Goal: Transaction & Acquisition: Purchase product/service

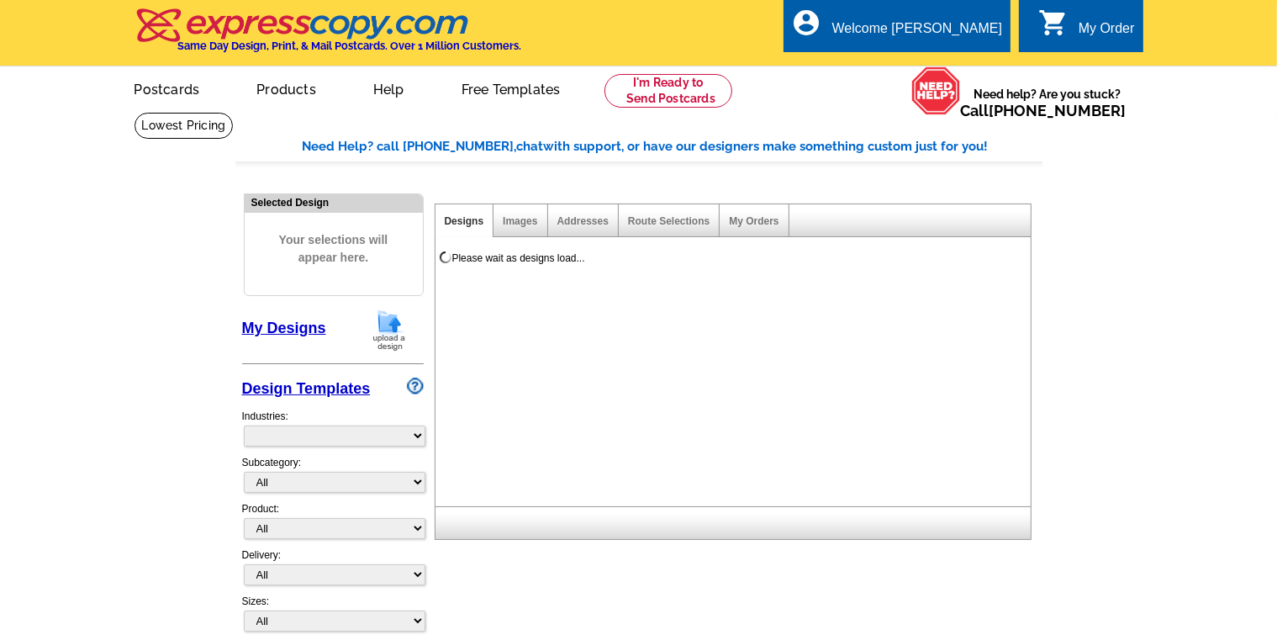
select select "785"
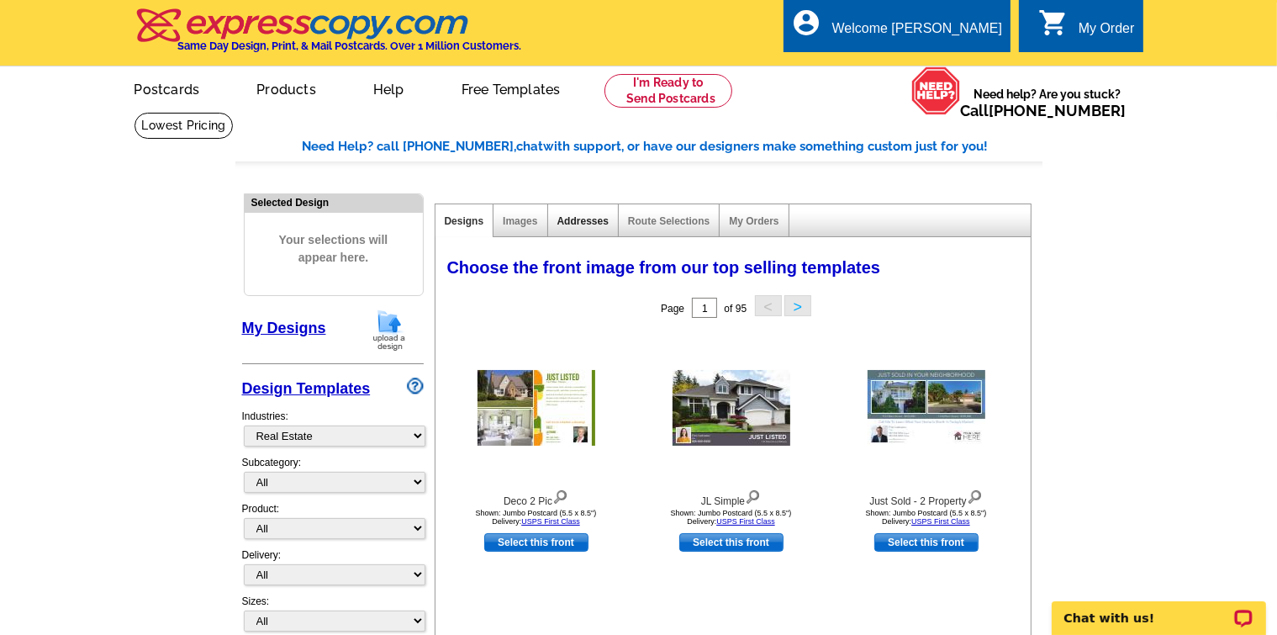
click at [592, 218] on link "Addresses" at bounding box center [582, 221] width 51 height 12
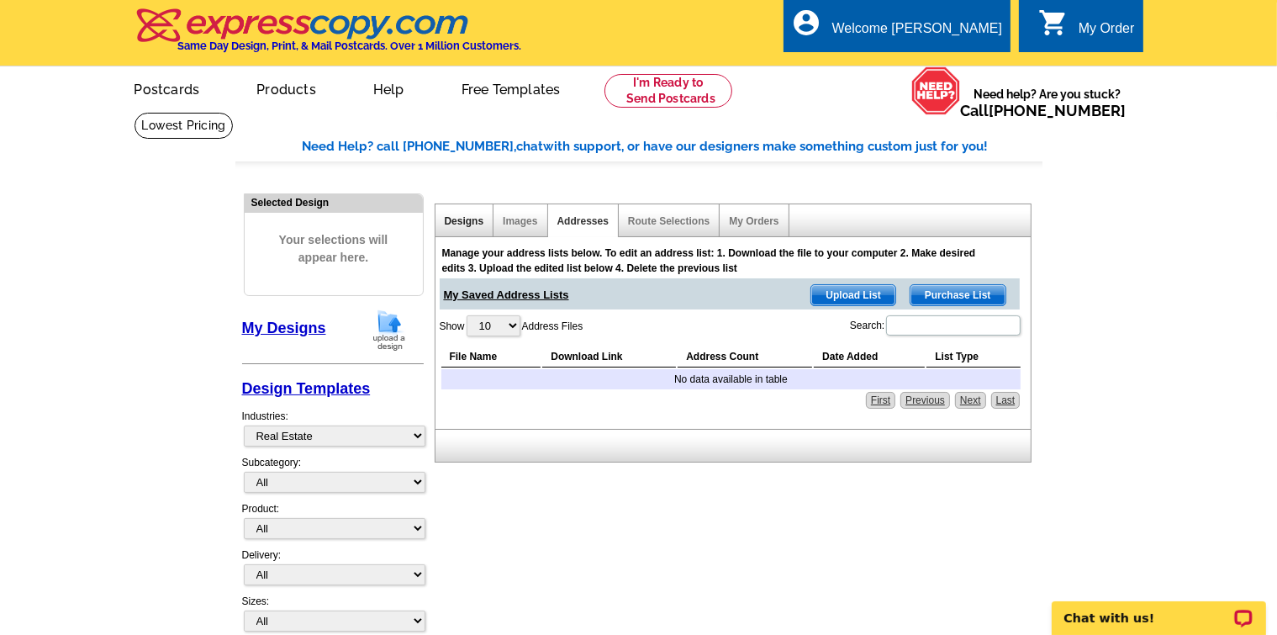
click at [464, 225] on link "Designs" at bounding box center [465, 221] width 40 height 12
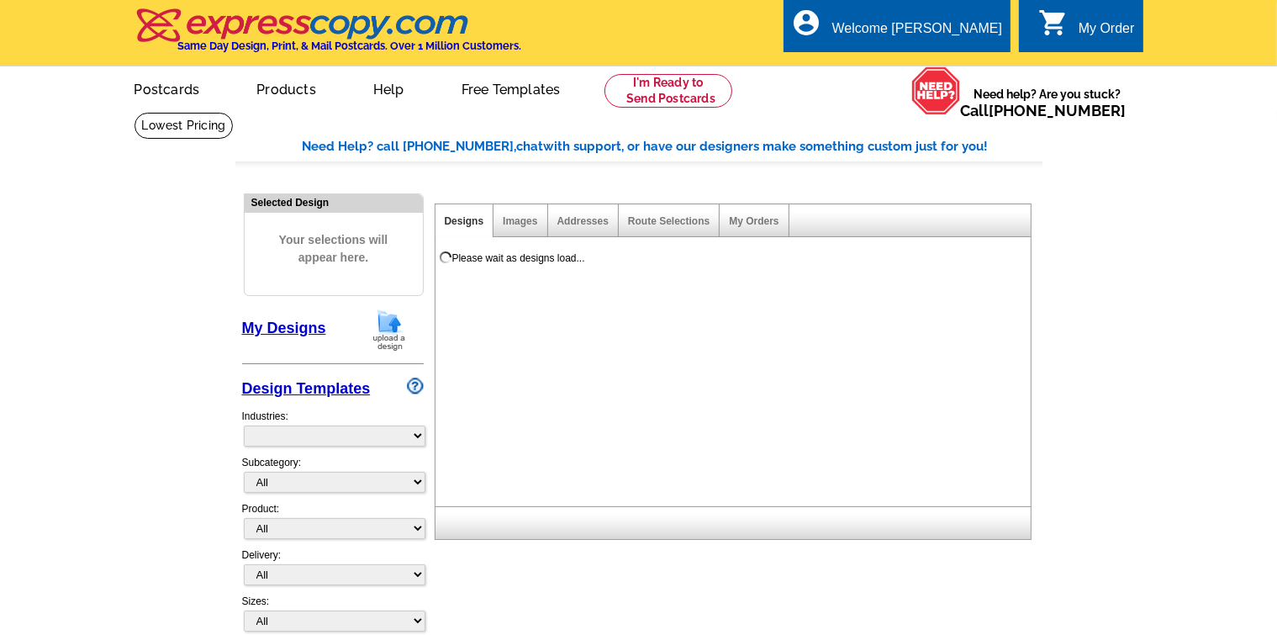
select select "785"
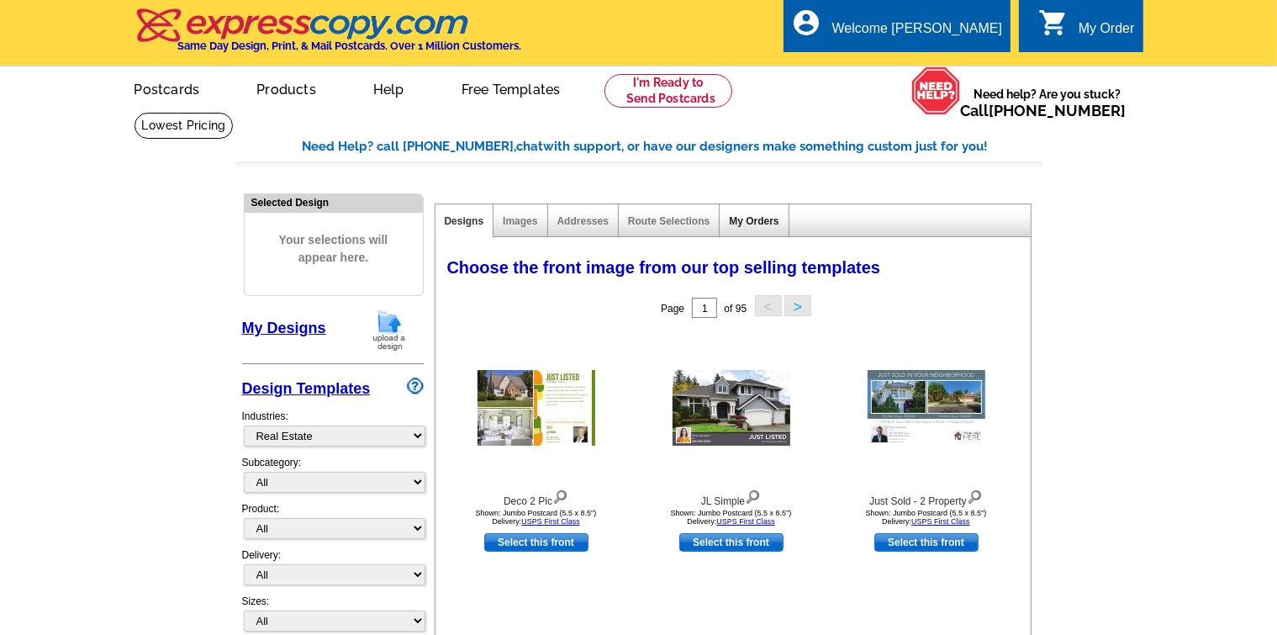
click at [753, 219] on link "My Orders" at bounding box center [754, 221] width 50 height 12
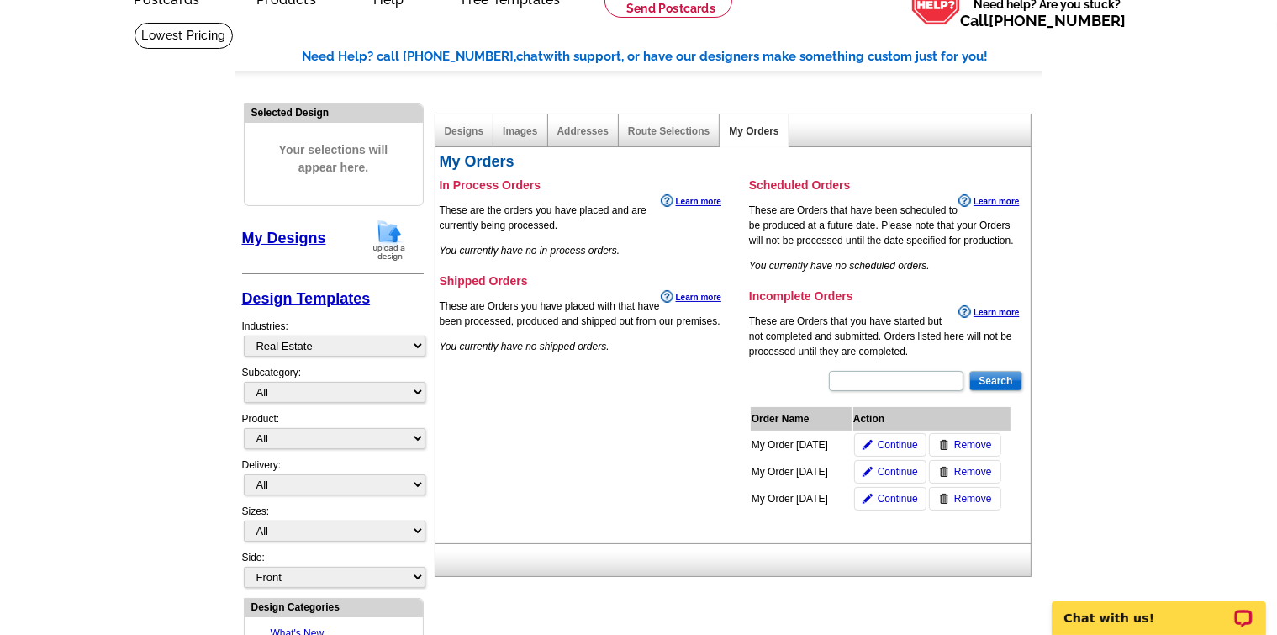
scroll to position [252, 0]
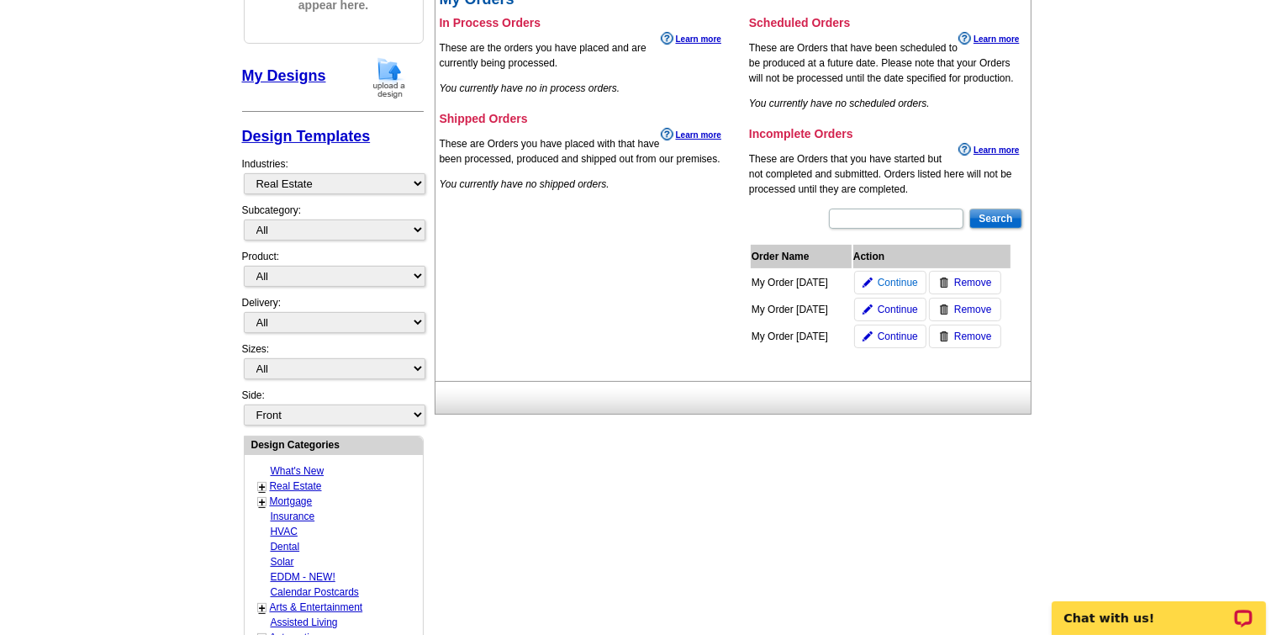
click at [874, 279] on link "Continue" at bounding box center [890, 283] width 72 height 24
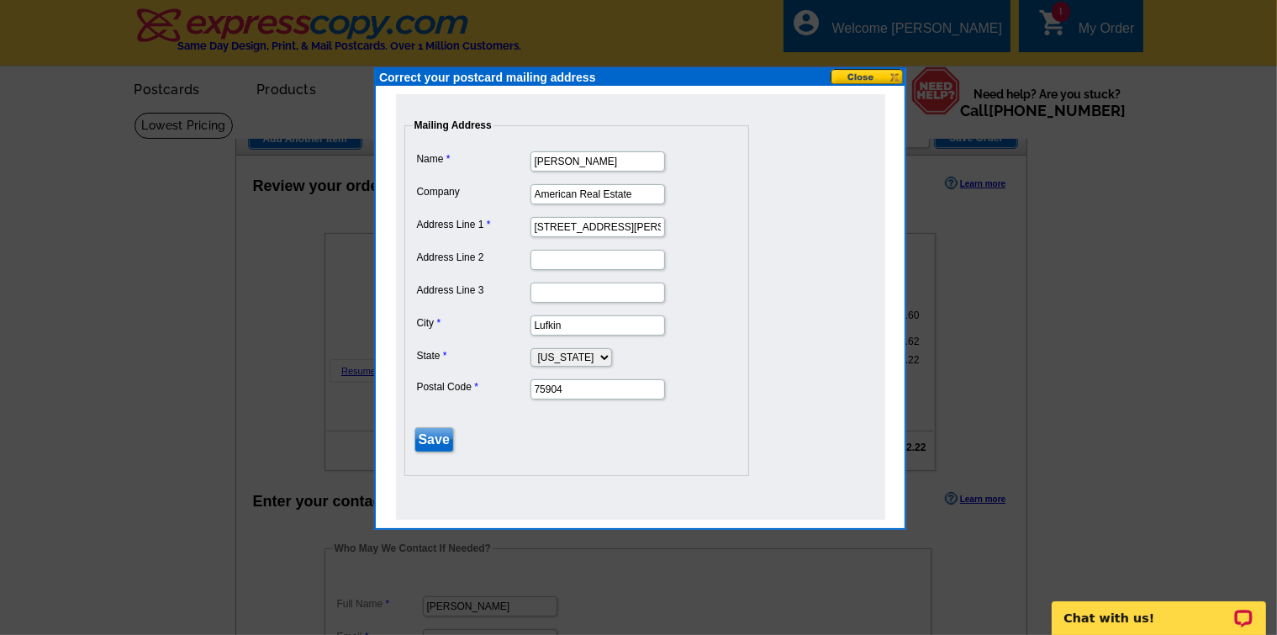
click at [895, 73] on button at bounding box center [868, 77] width 74 height 16
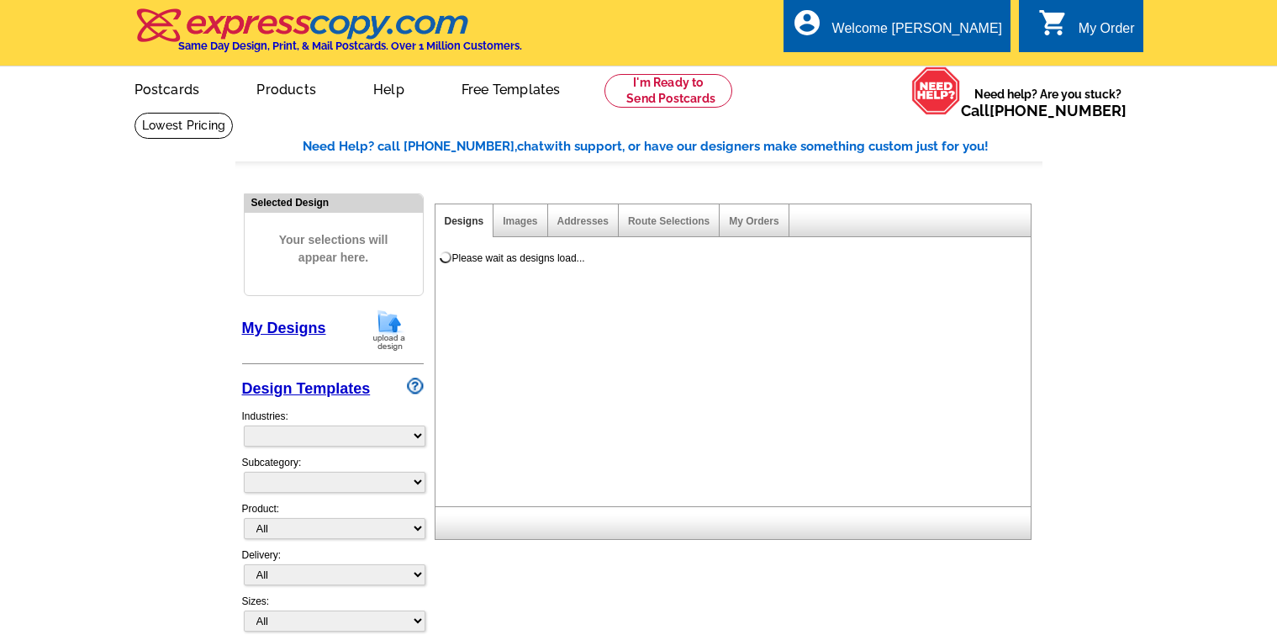
select select
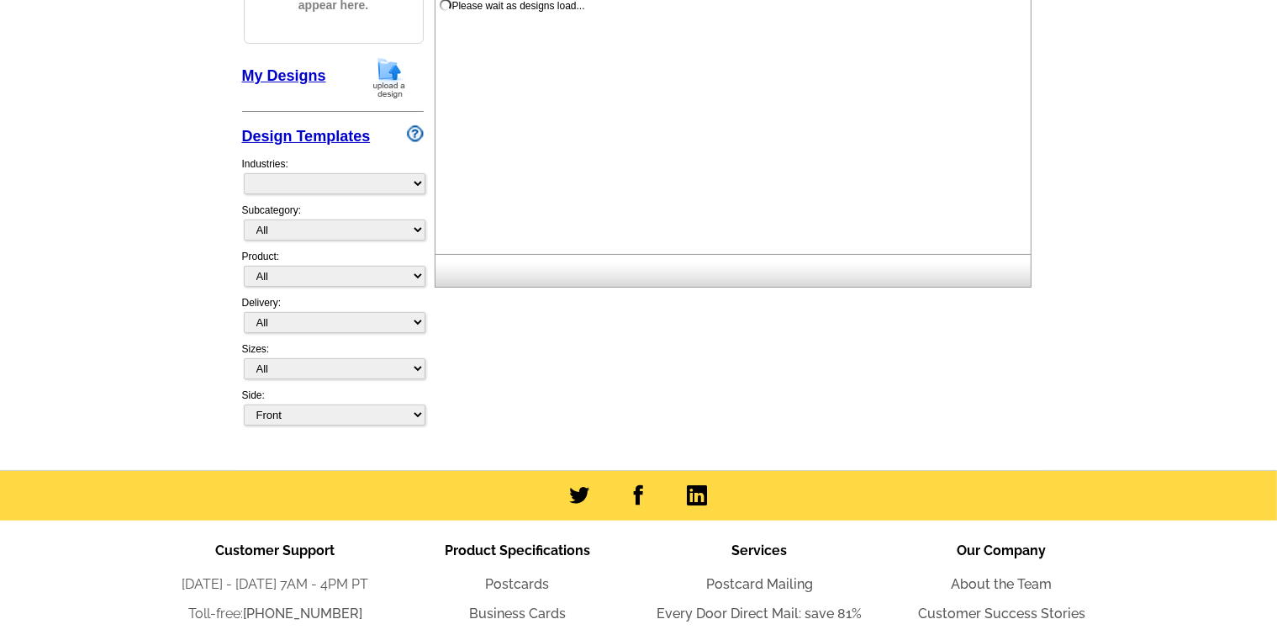
scroll to position [252, 0]
select select "785"
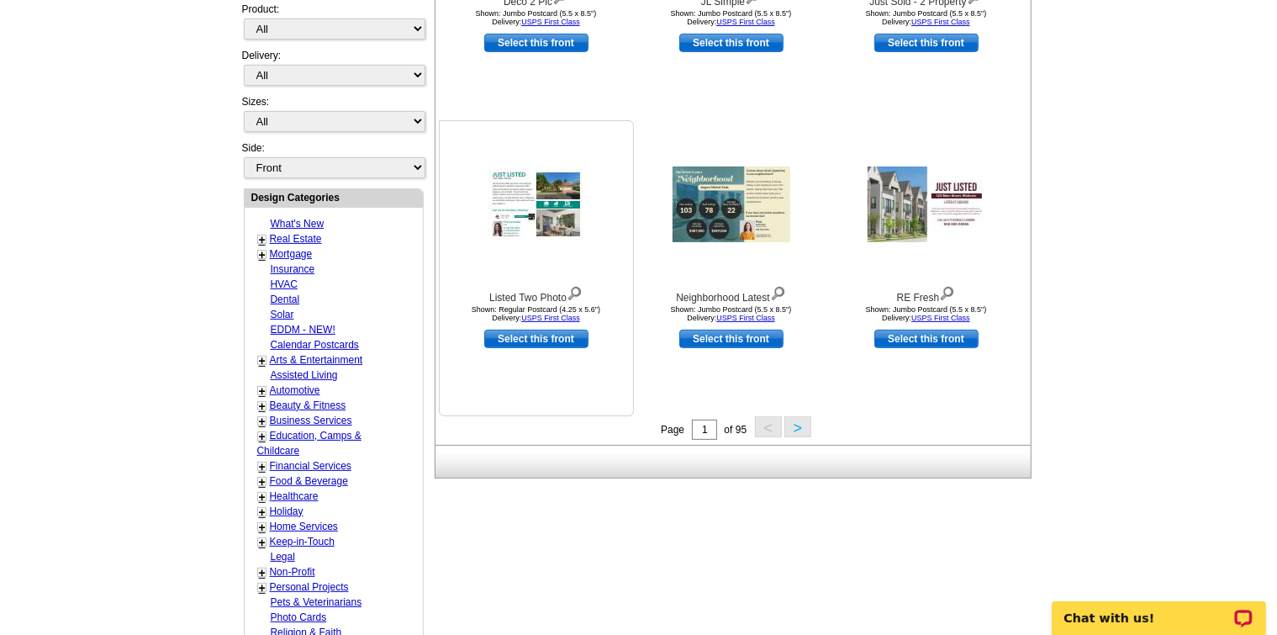
scroll to position [505, 0]
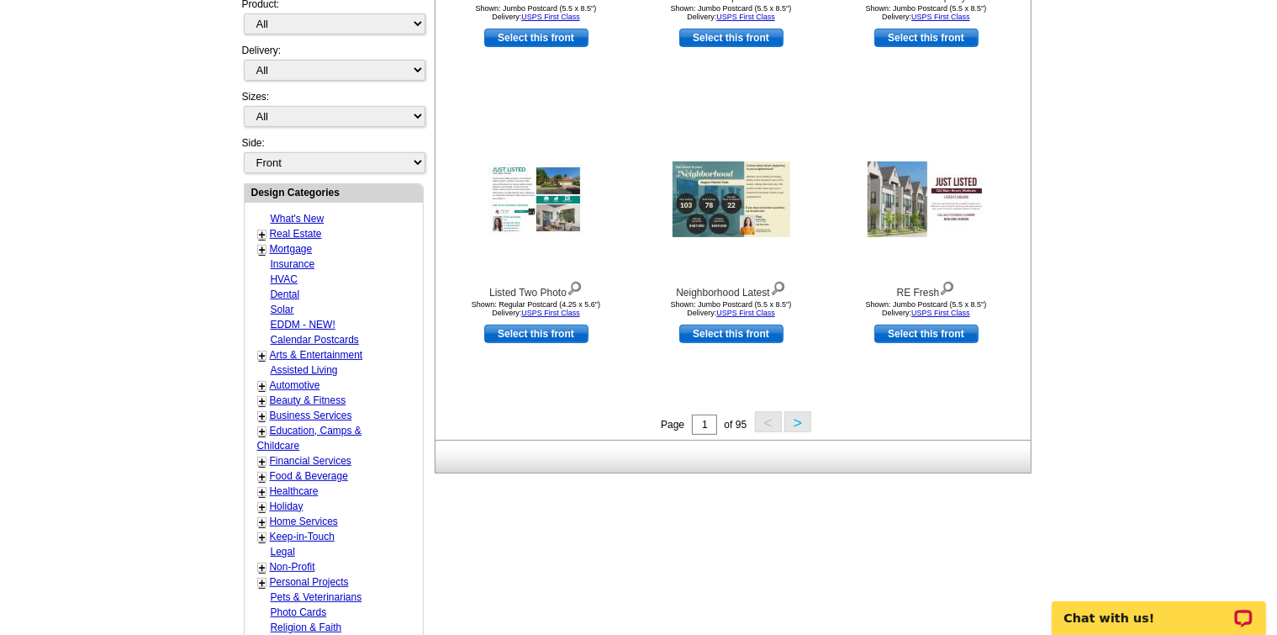
click at [790, 423] on button ">" at bounding box center [798, 421] width 27 height 21
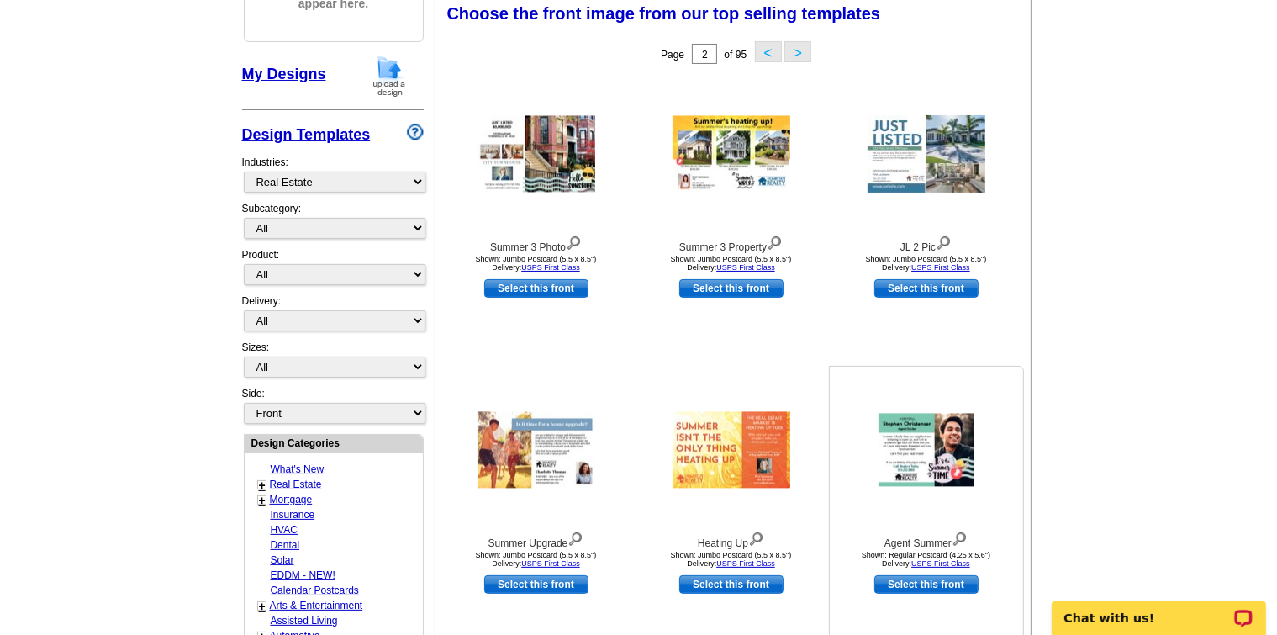
scroll to position [248, 0]
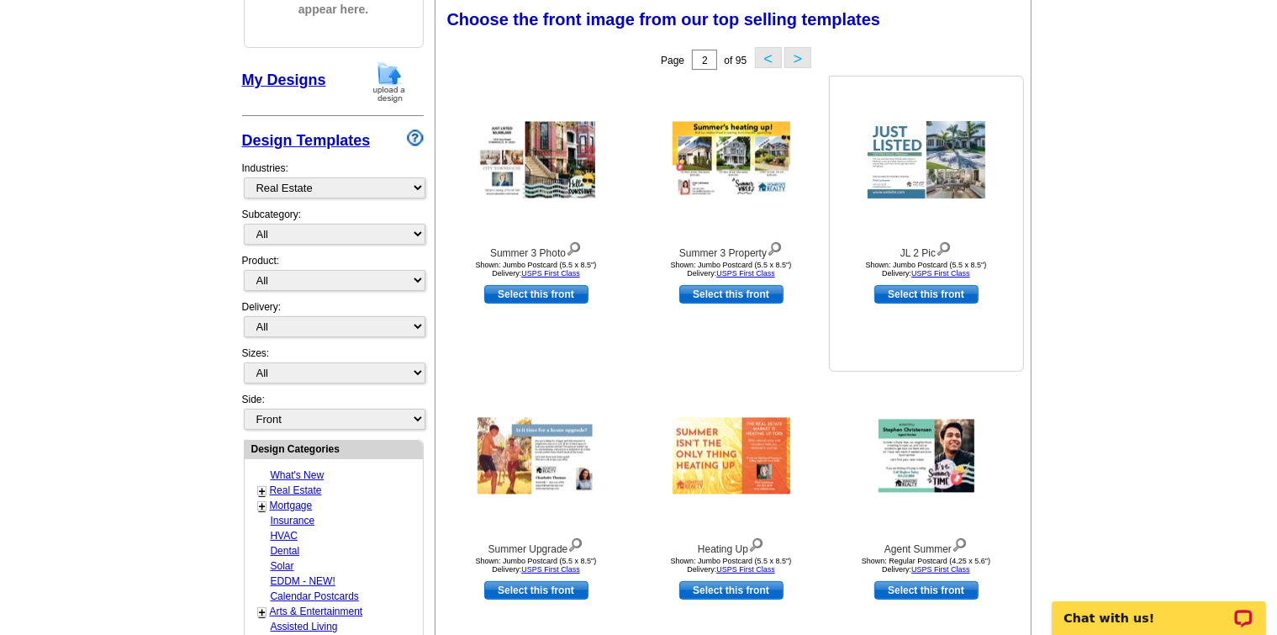
click at [922, 293] on link "Select this front" at bounding box center [926, 294] width 104 height 18
select select "2"
select select "back"
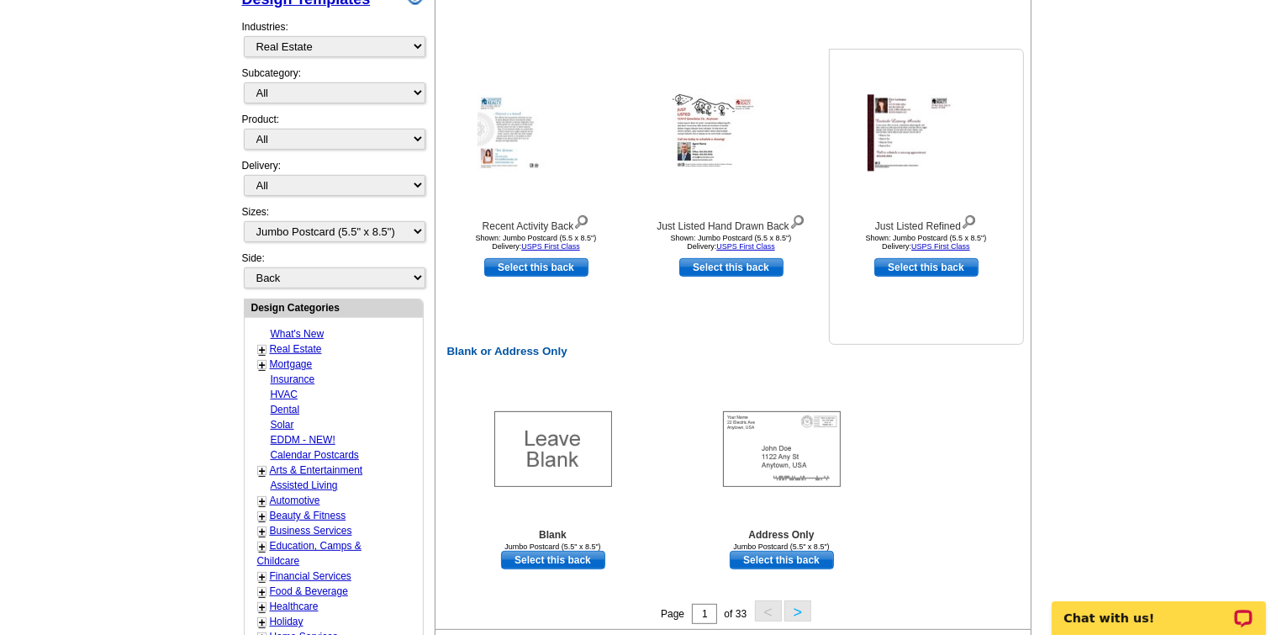
scroll to position [673, 0]
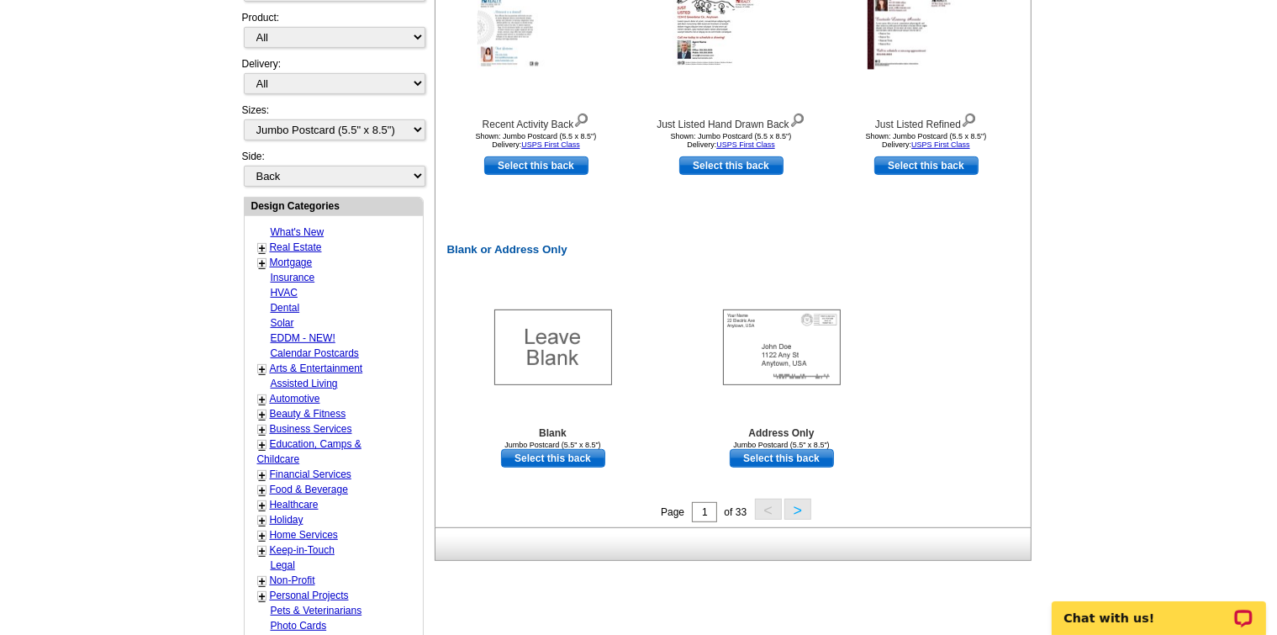
click at [804, 508] on button ">" at bounding box center [798, 509] width 27 height 21
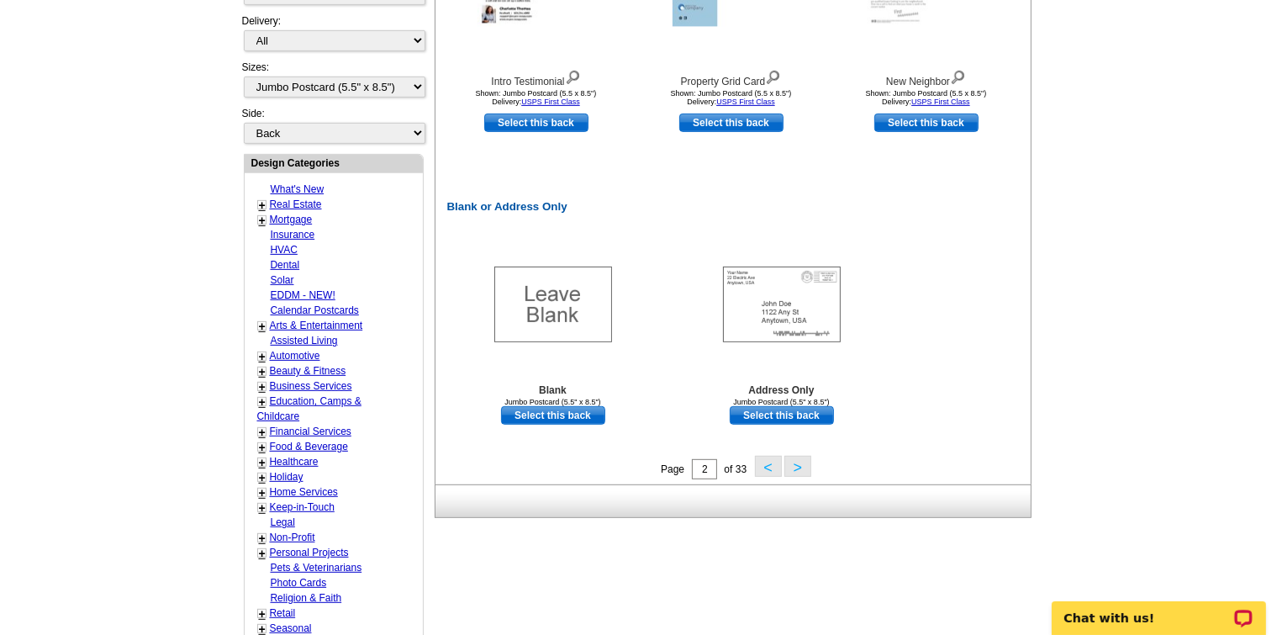
scroll to position [753, 0]
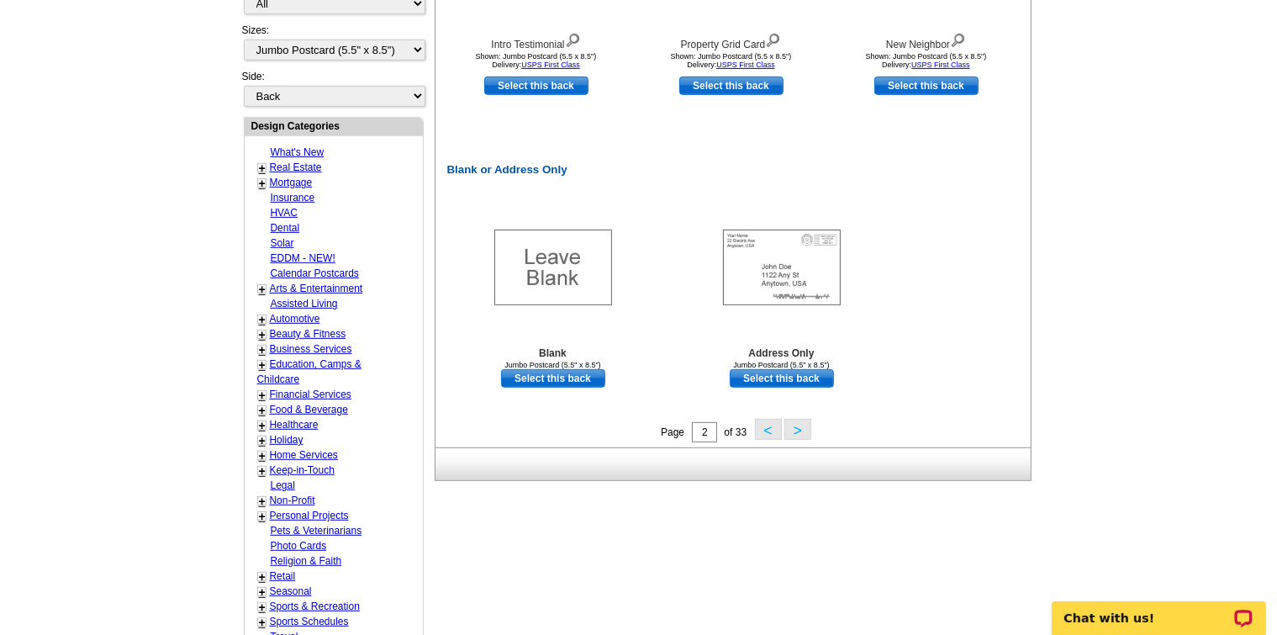
click at [800, 434] on button ">" at bounding box center [798, 429] width 27 height 21
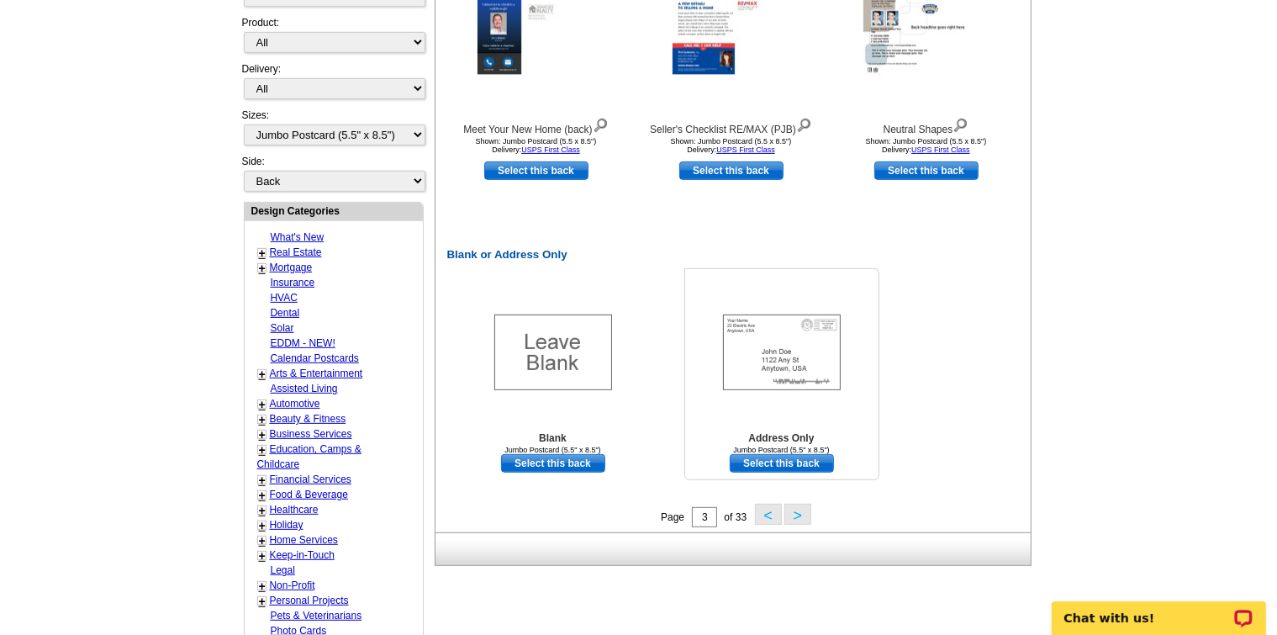
scroll to position [668, 0]
click at [795, 520] on button ">" at bounding box center [798, 513] width 27 height 21
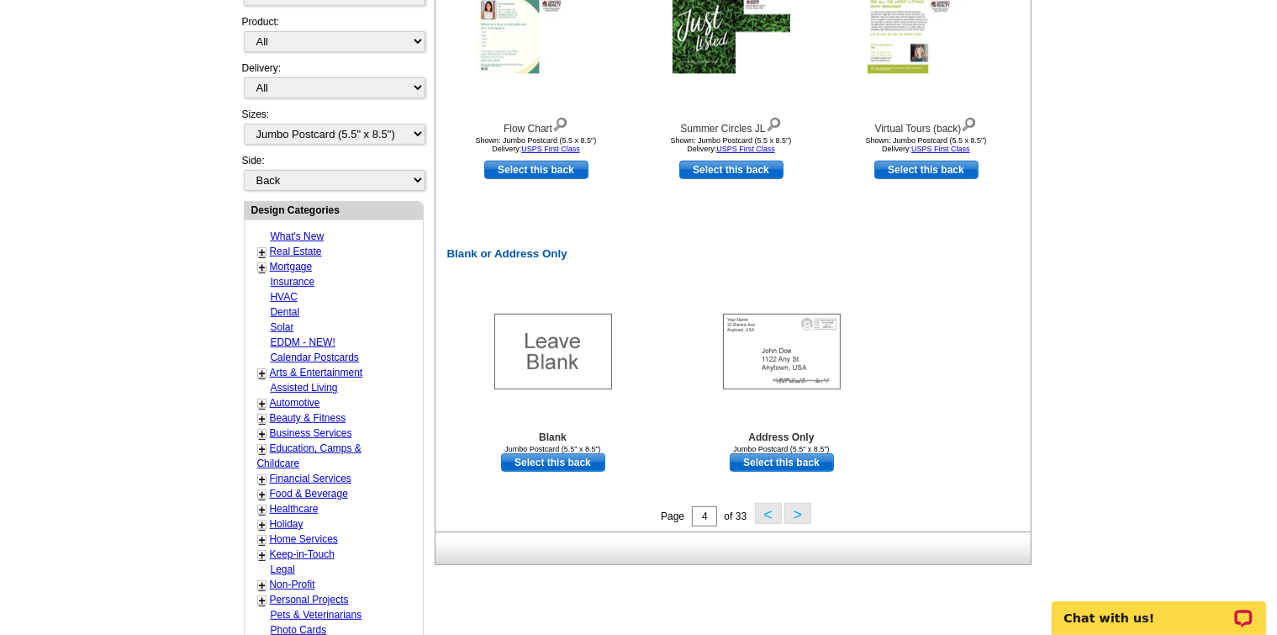
click at [799, 524] on button ">" at bounding box center [798, 513] width 27 height 21
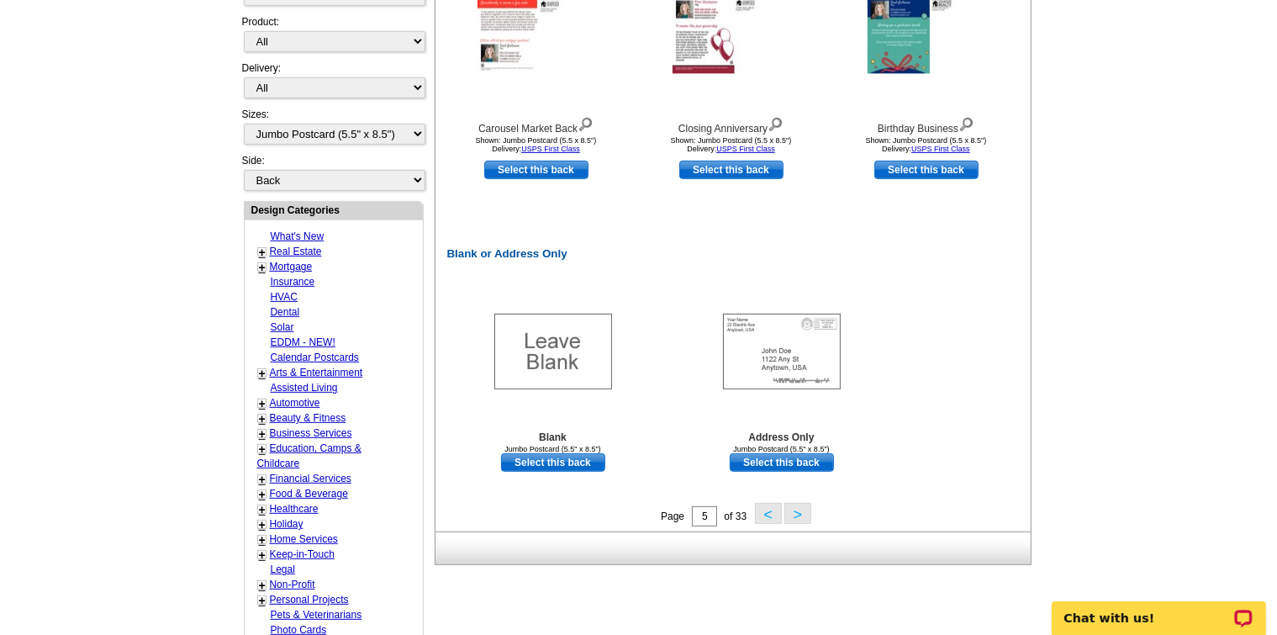
click at [790, 511] on button ">" at bounding box center [798, 513] width 27 height 21
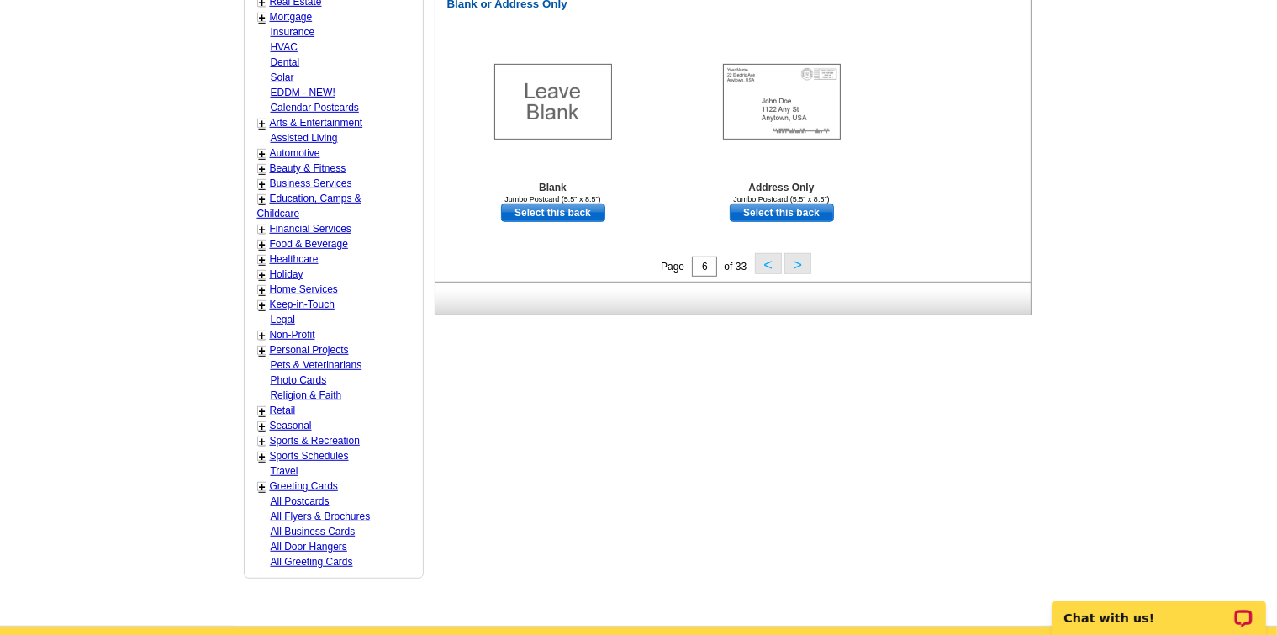
scroll to position [921, 0]
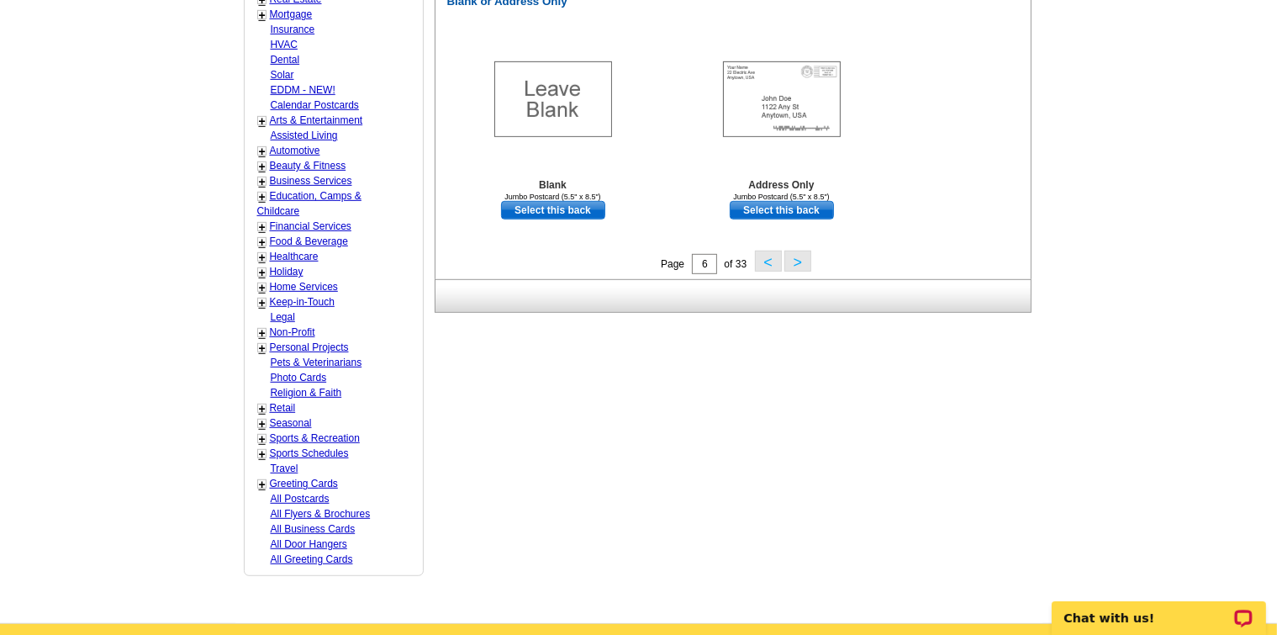
click at [807, 261] on button ">" at bounding box center [798, 261] width 27 height 21
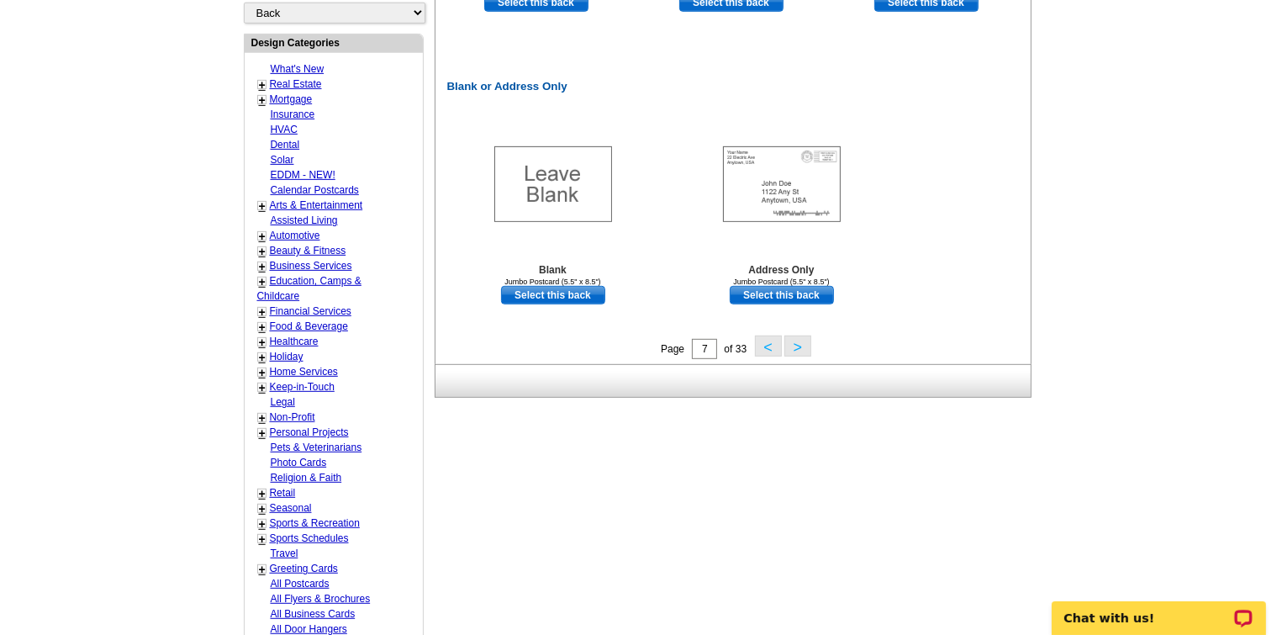
scroll to position [837, 0]
click at [794, 341] on button ">" at bounding box center [798, 345] width 27 height 21
drag, startPoint x: 710, startPoint y: 349, endPoint x: 613, endPoint y: 355, distance: 96.9
click at [673, 348] on div "Page 8 of 33 < >" at bounding box center [736, 347] width 595 height 25
type input "1"
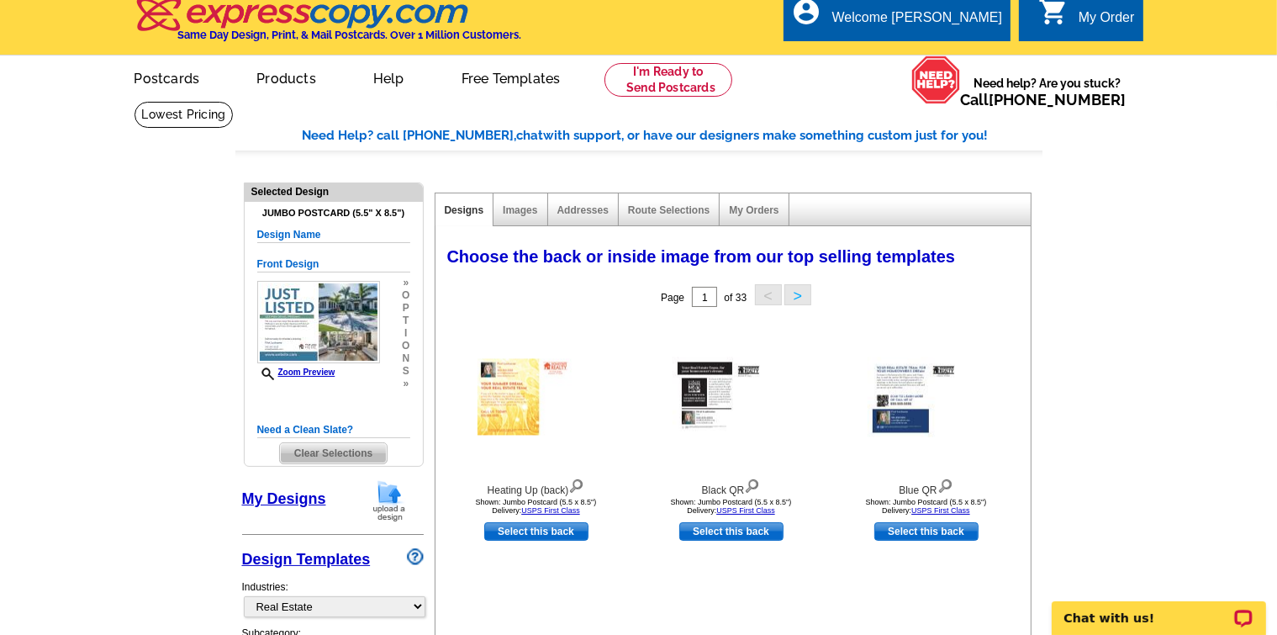
scroll to position [0, 0]
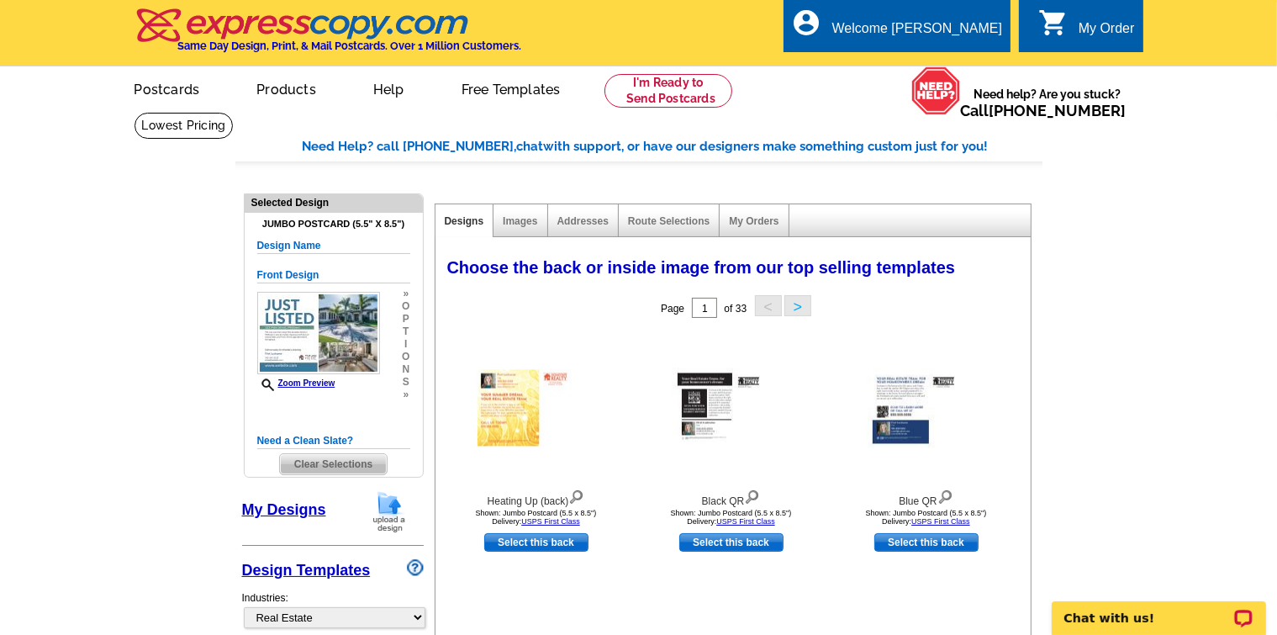
click at [758, 231] on div "My Orders" at bounding box center [754, 220] width 69 height 33
click at [759, 219] on link "My Orders" at bounding box center [754, 221] width 50 height 12
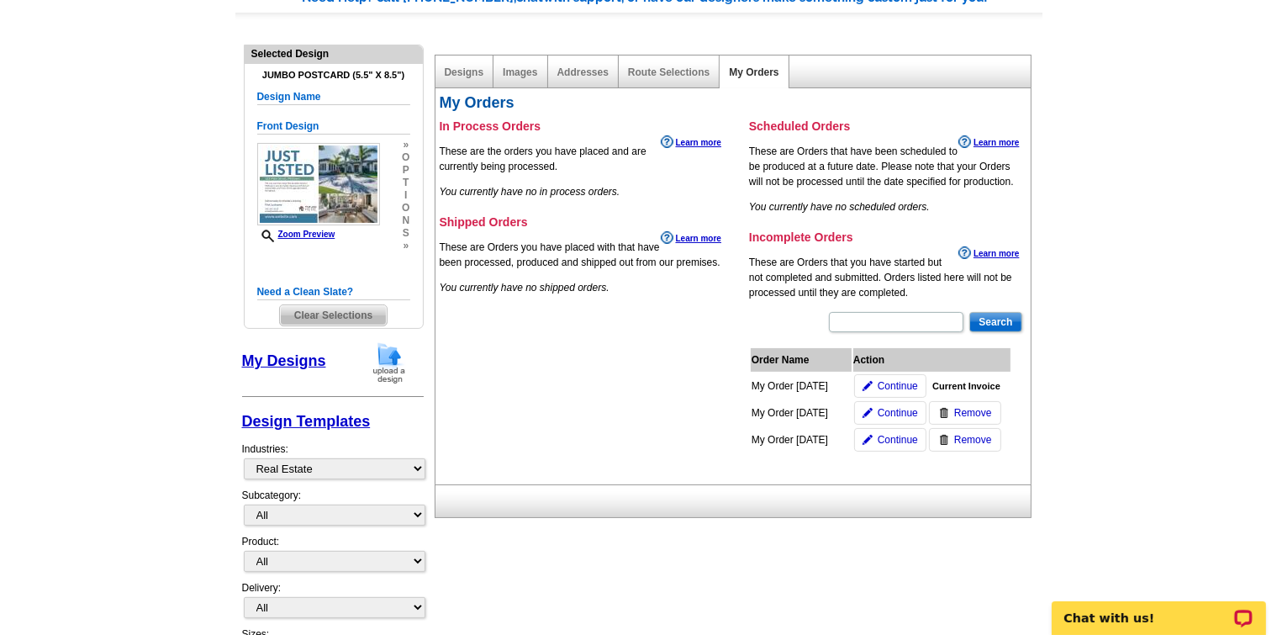
scroll to position [252, 0]
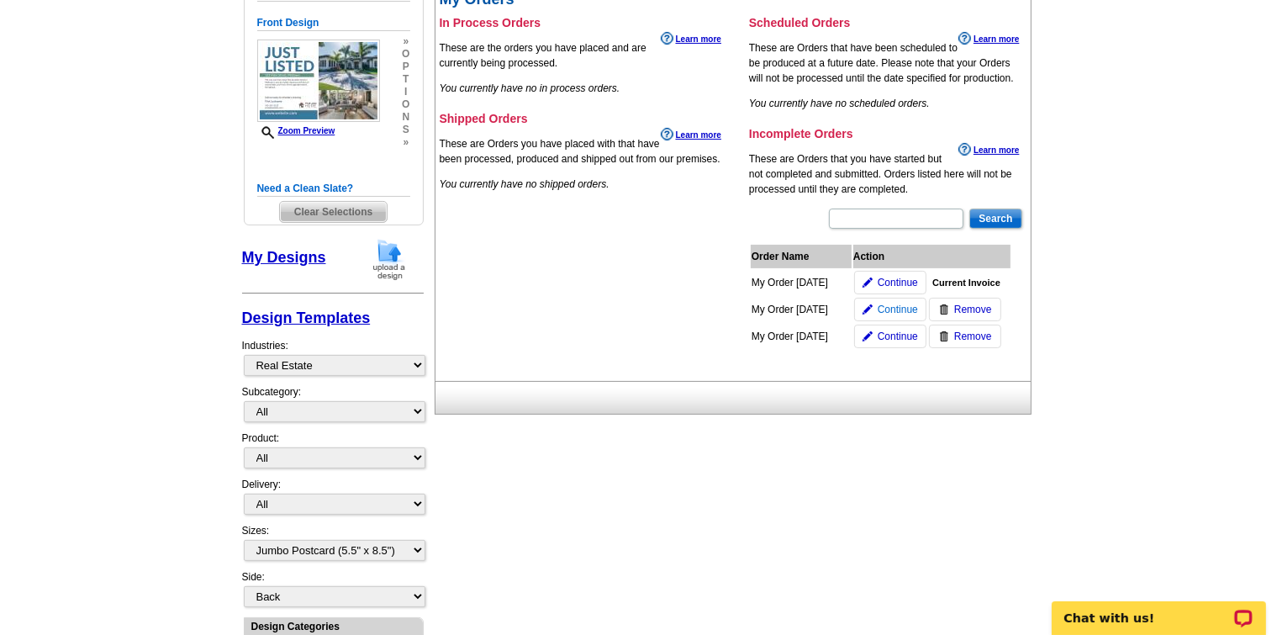
click at [871, 304] on img at bounding box center [868, 309] width 10 height 10
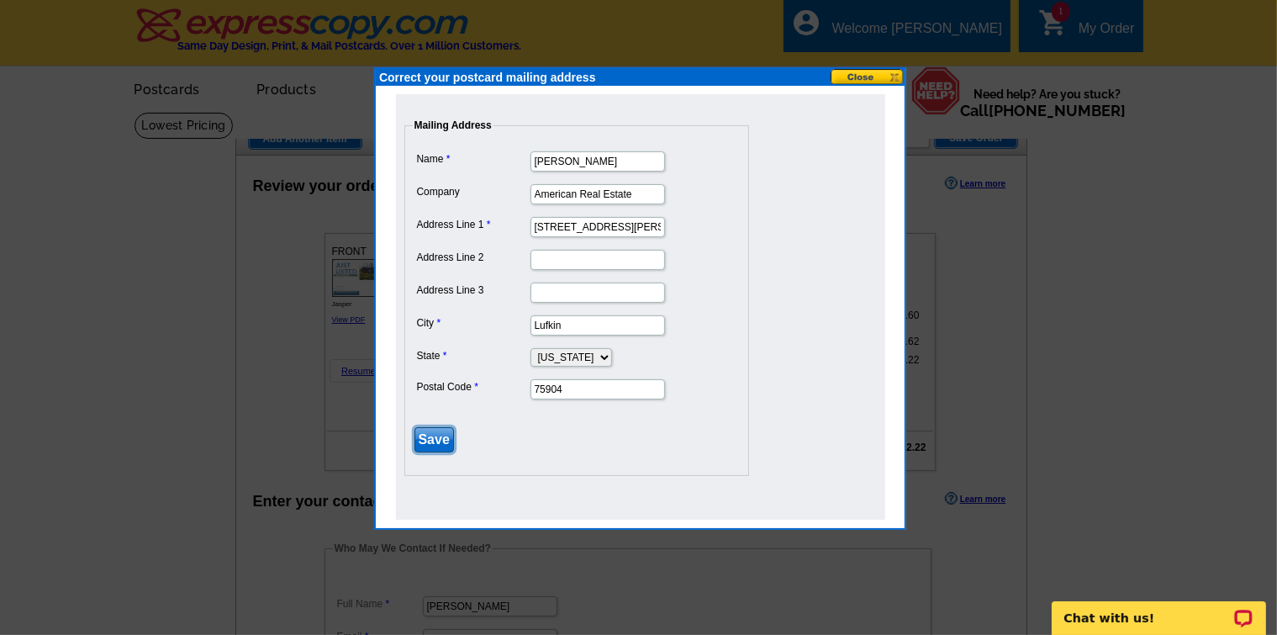
click at [449, 429] on input "Save" at bounding box center [435, 439] width 40 height 25
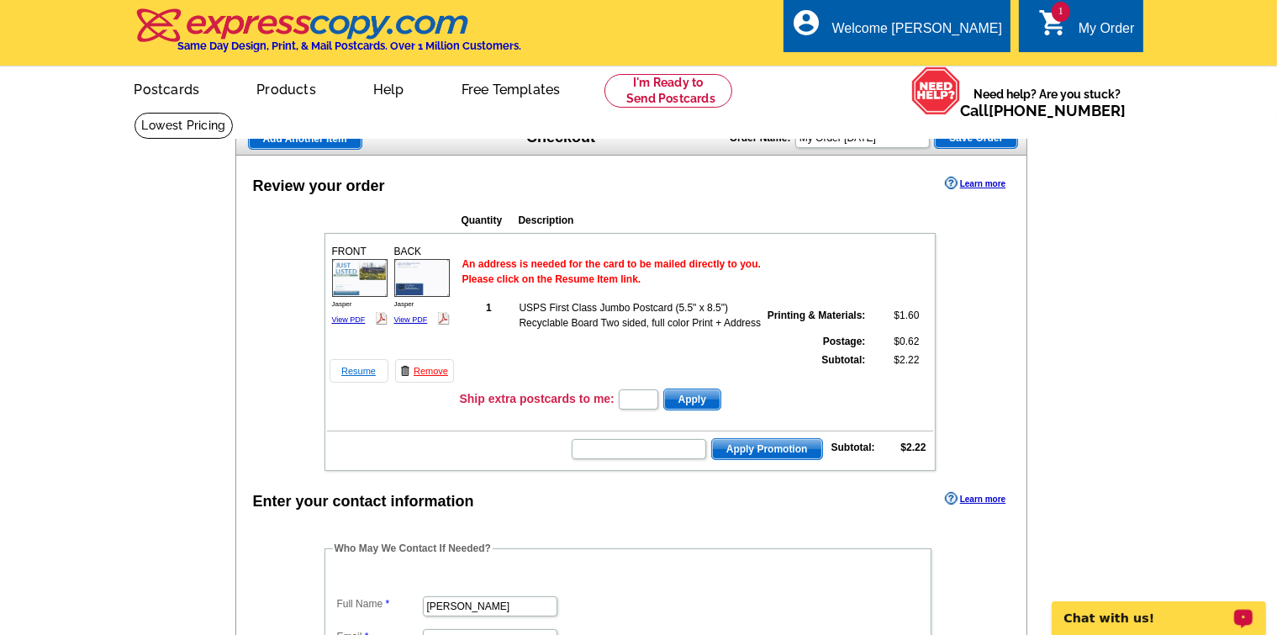
click at [350, 366] on link "Resume" at bounding box center [359, 371] width 59 height 24
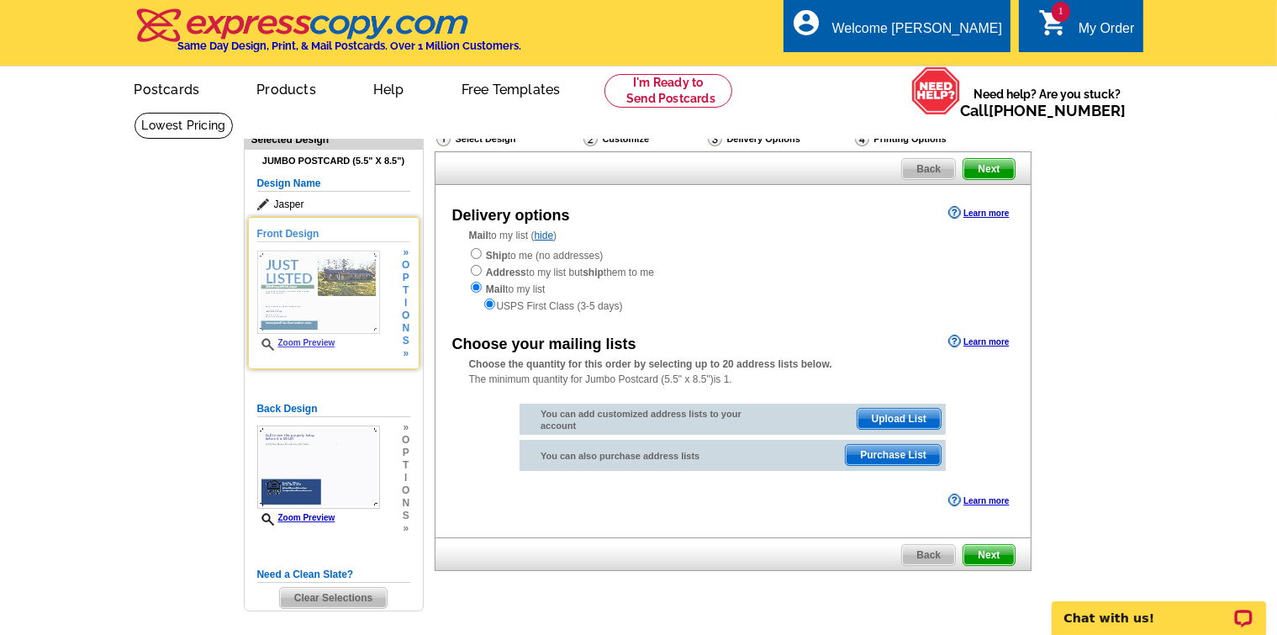
click at [377, 331] on img at bounding box center [318, 292] width 123 height 83
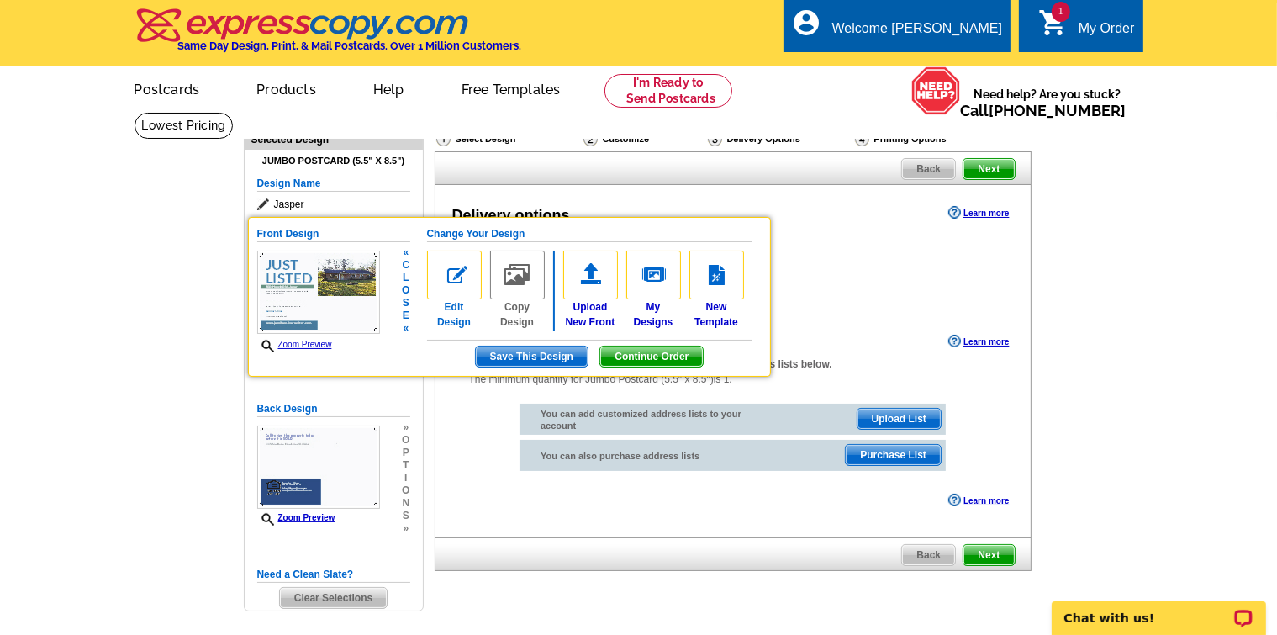
click at [460, 311] on link "Edit Design" at bounding box center [454, 290] width 55 height 79
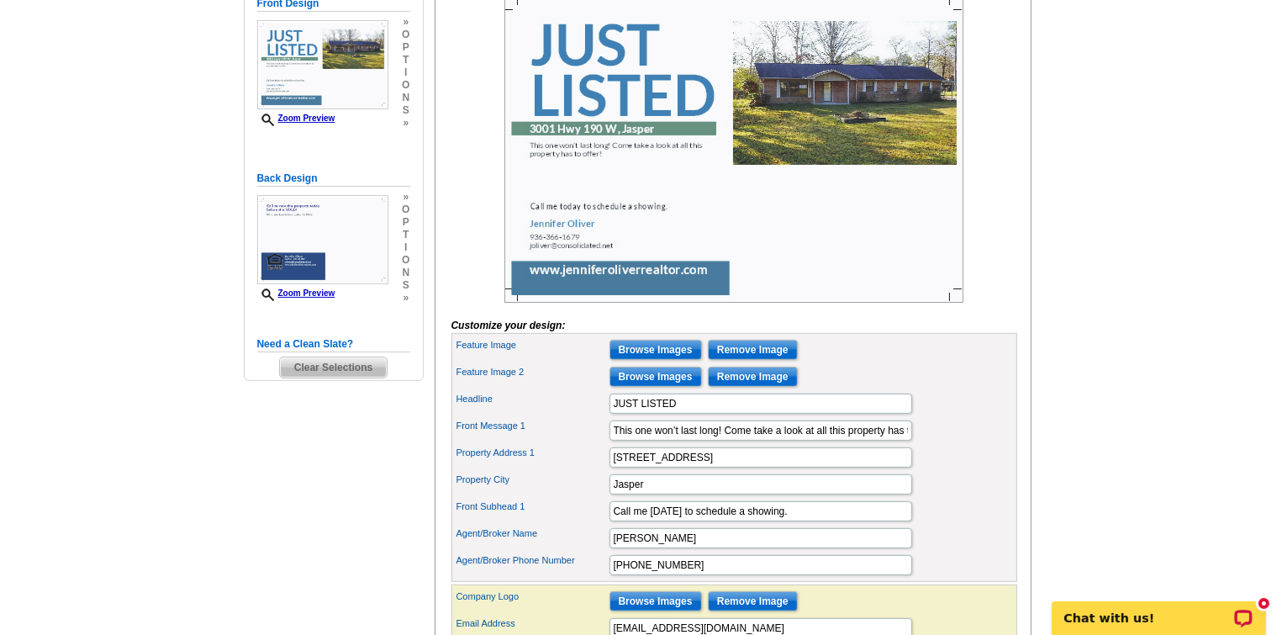
scroll to position [252, 0]
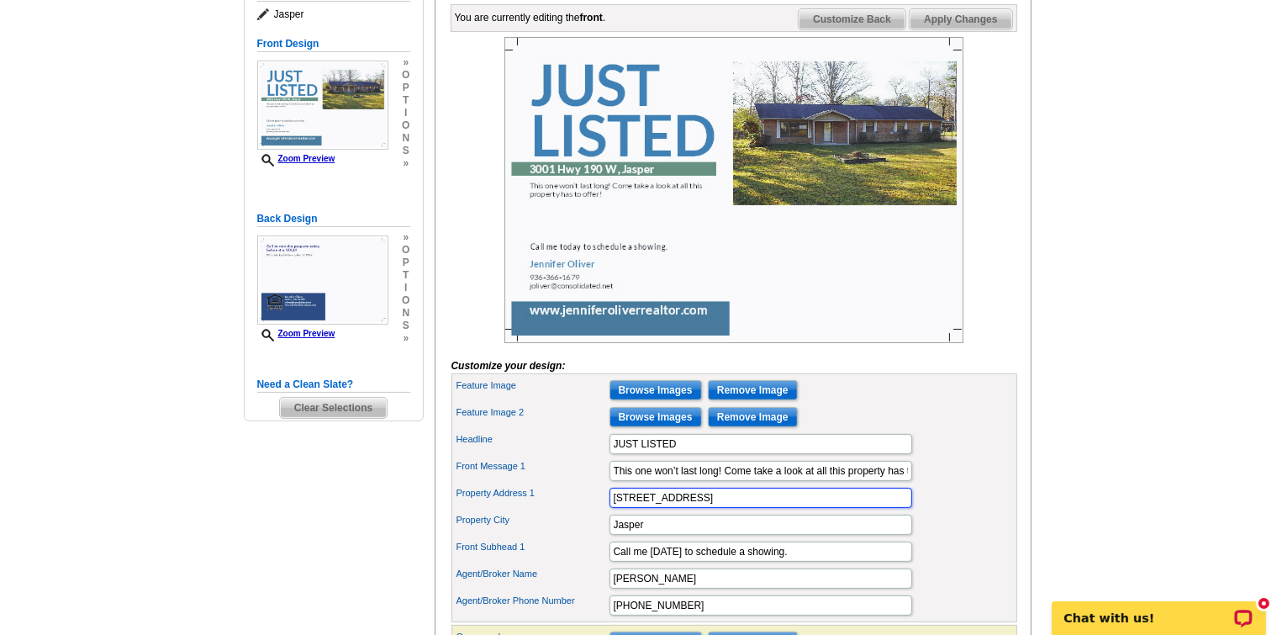
drag, startPoint x: 695, startPoint y: 524, endPoint x: 594, endPoint y: 511, distance: 102.5
click at [594, 511] on div "Property Address 1 [STREET_ADDRESS]" at bounding box center [734, 497] width 559 height 27
type input "[STREET_ADDRESS]"
drag, startPoint x: 648, startPoint y: 549, endPoint x: 541, endPoint y: 548, distance: 107.6
click at [545, 538] on div "Property City Jasper" at bounding box center [734, 524] width 559 height 27
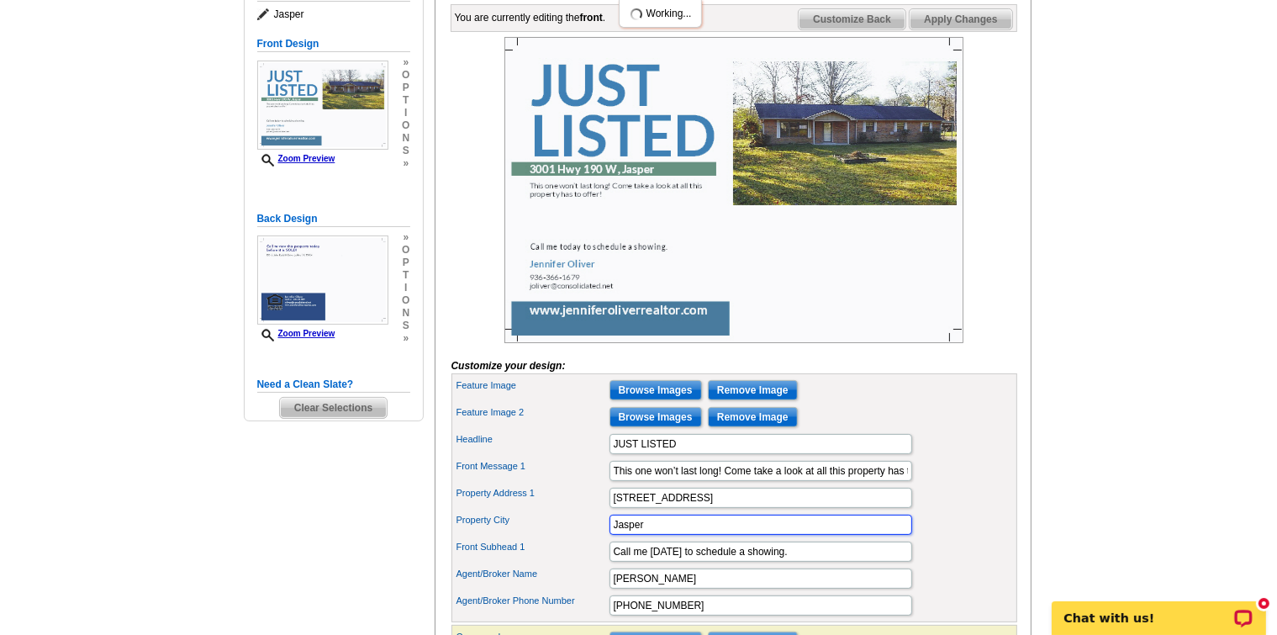
scroll to position [0, 0]
type input "Nacogdoches"
click at [552, 511] on div "Property Address 1 [STREET_ADDRESS]" at bounding box center [734, 497] width 559 height 27
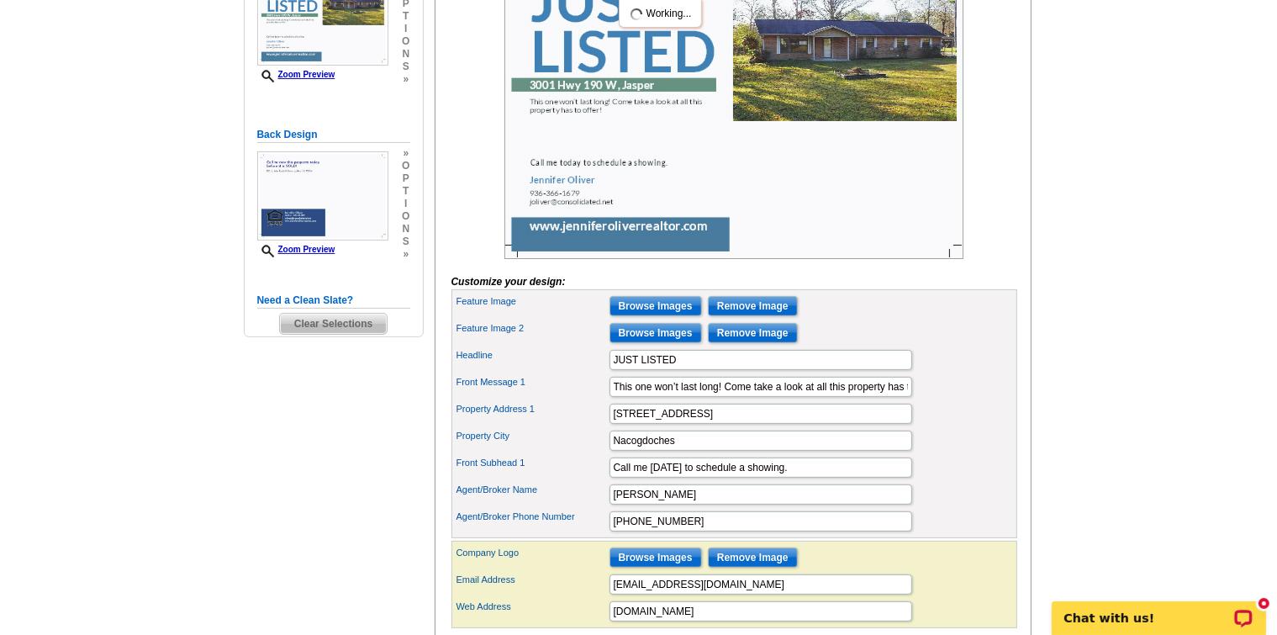
scroll to position [420, 0]
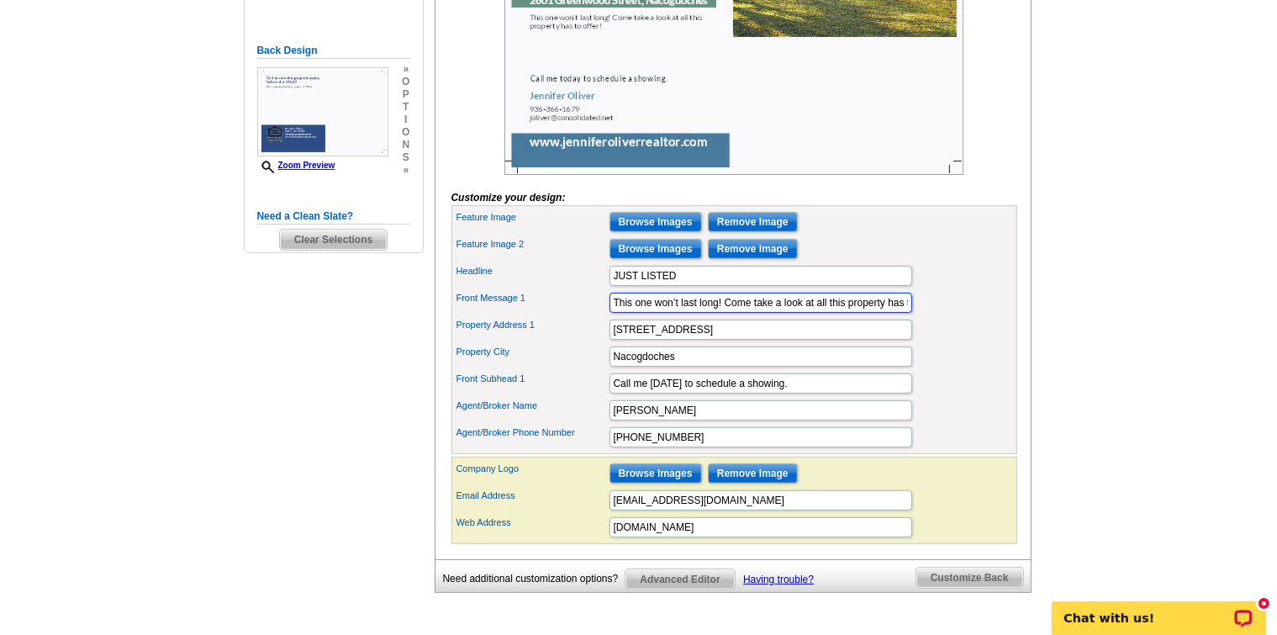
click at [740, 313] on input "This one won’t last long! Come take a look at all this property has to offer!" at bounding box center [761, 303] width 303 height 20
type input "Just the right amount of acreage within the city limits! This one won’t last lo…"
click at [983, 289] on div "Headline JUST LISTED" at bounding box center [734, 275] width 559 height 27
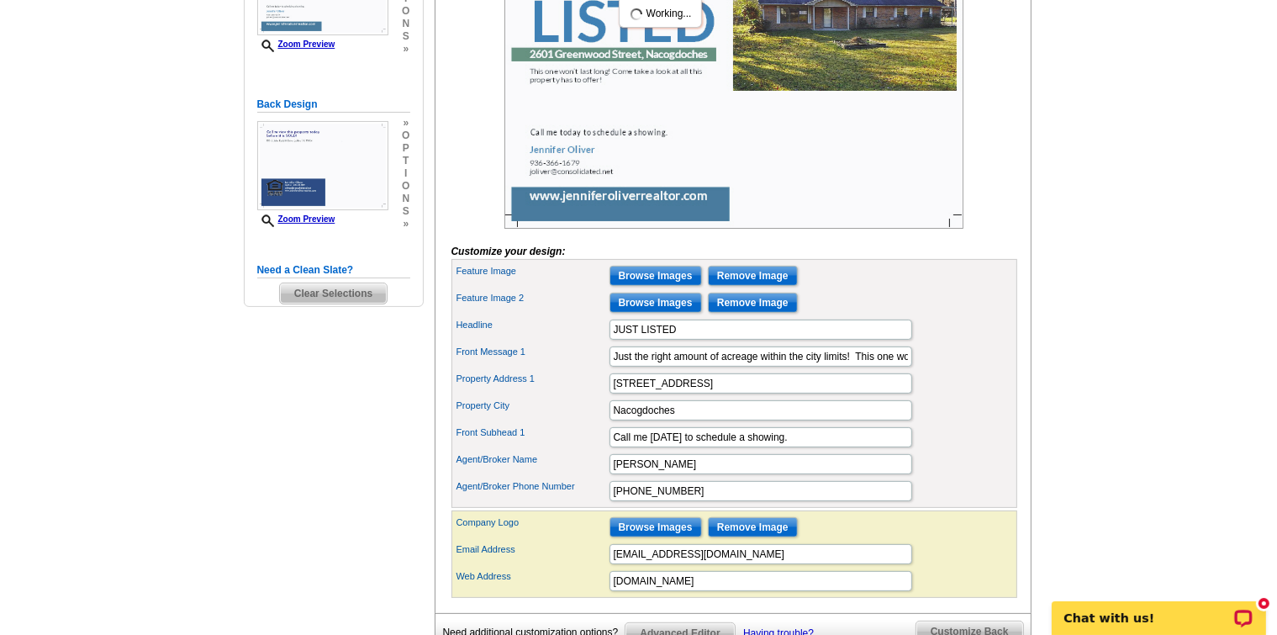
scroll to position [252, 0]
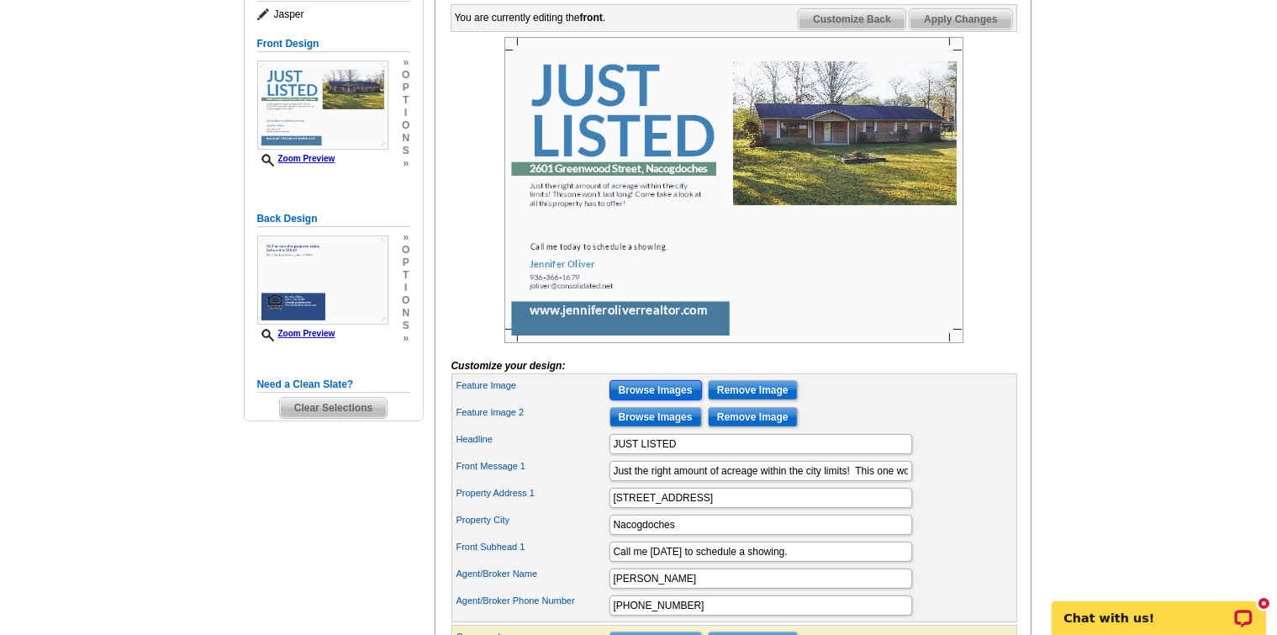
click at [652, 400] on input "Browse Images" at bounding box center [656, 390] width 92 height 20
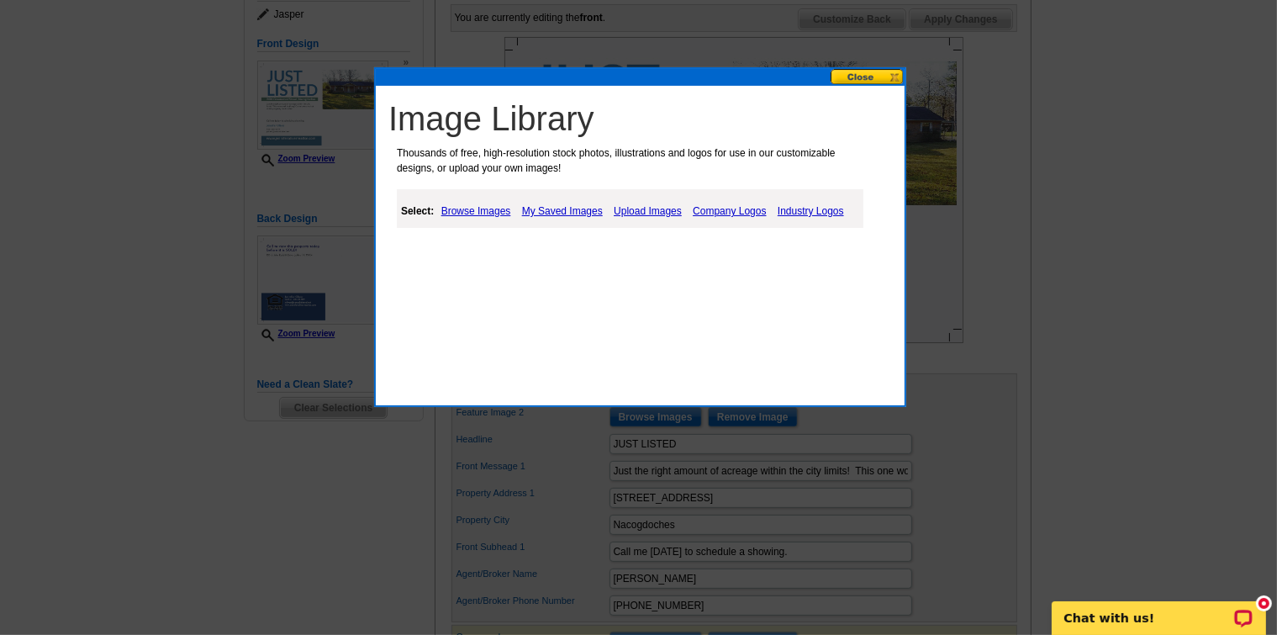
click at [657, 212] on link "Upload Images" at bounding box center [648, 211] width 77 height 20
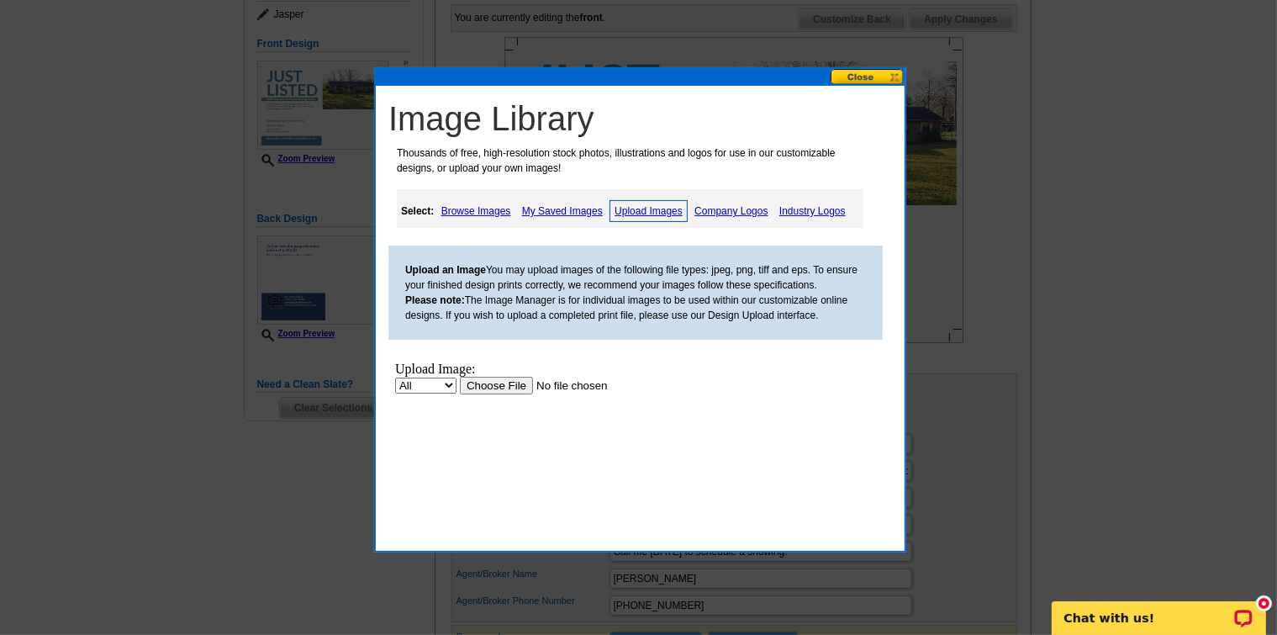
scroll to position [0, 0]
click at [499, 385] on input "file" at bounding box center [565, 385] width 213 height 18
click at [1261, 596] on div "new message indicator" at bounding box center [1263, 602] width 16 height 16
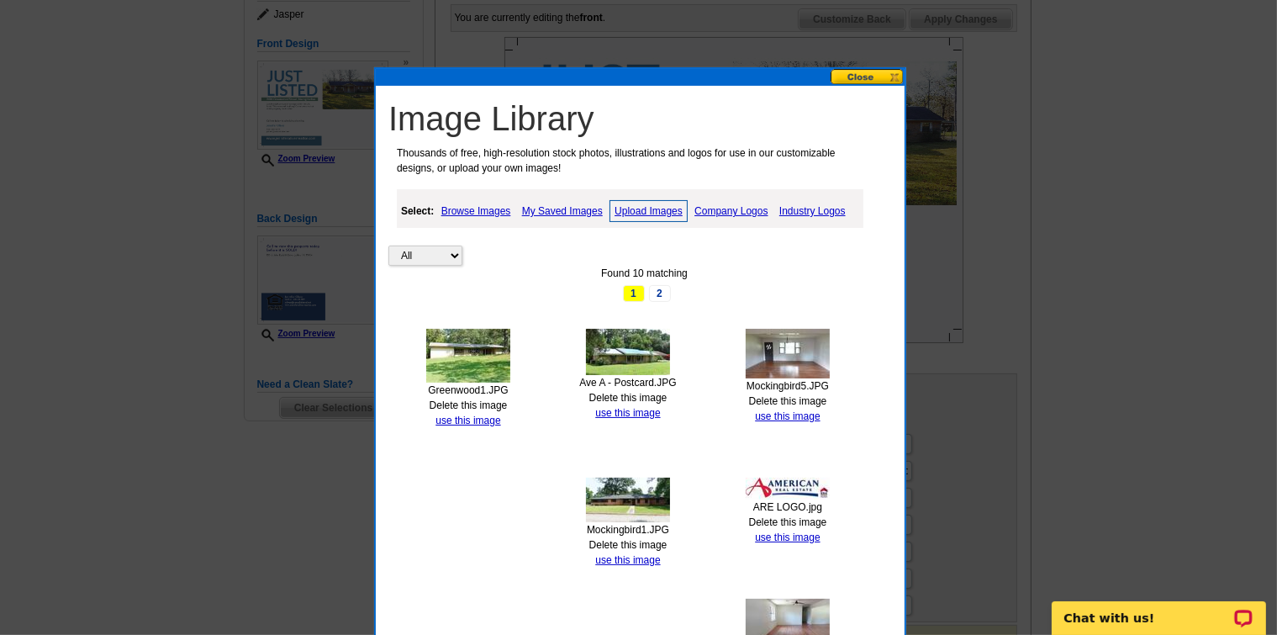
click at [897, 73] on button at bounding box center [868, 77] width 74 height 16
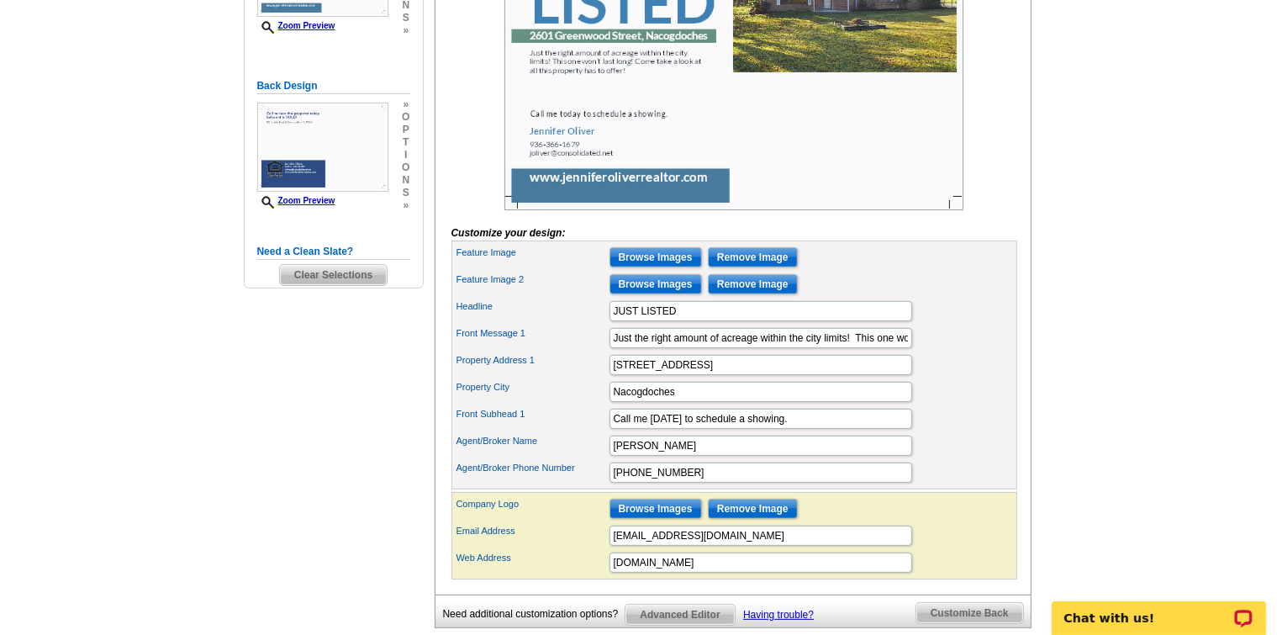
scroll to position [168, 0]
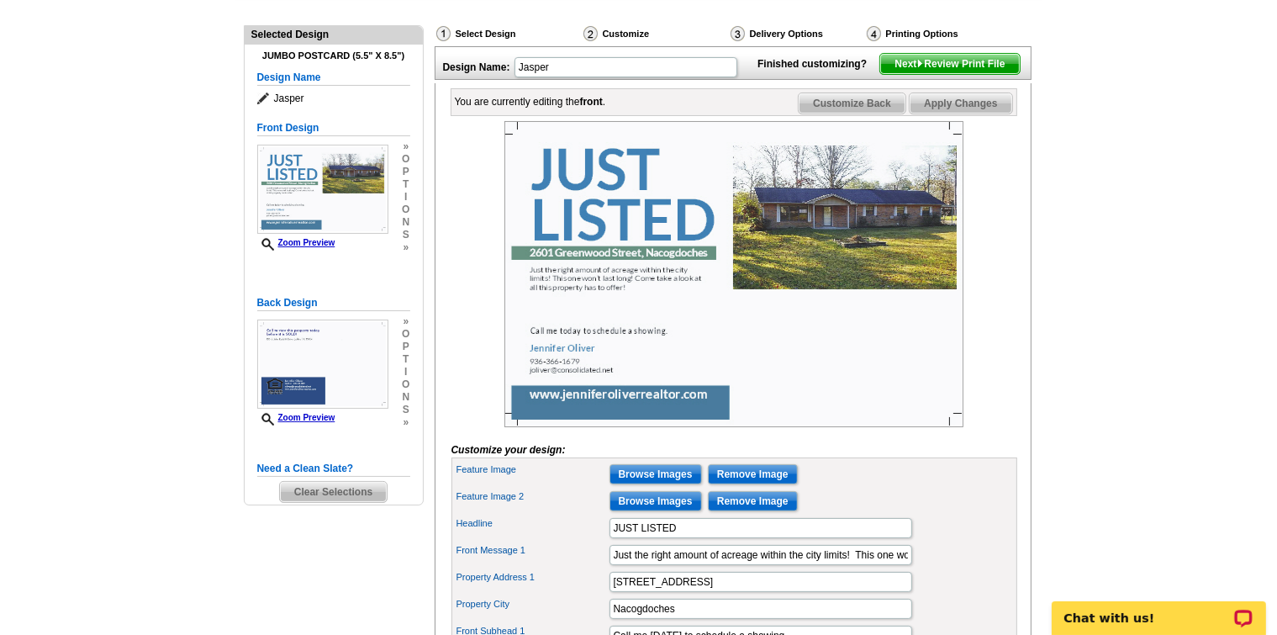
click at [965, 114] on span "Apply Changes" at bounding box center [961, 103] width 102 height 20
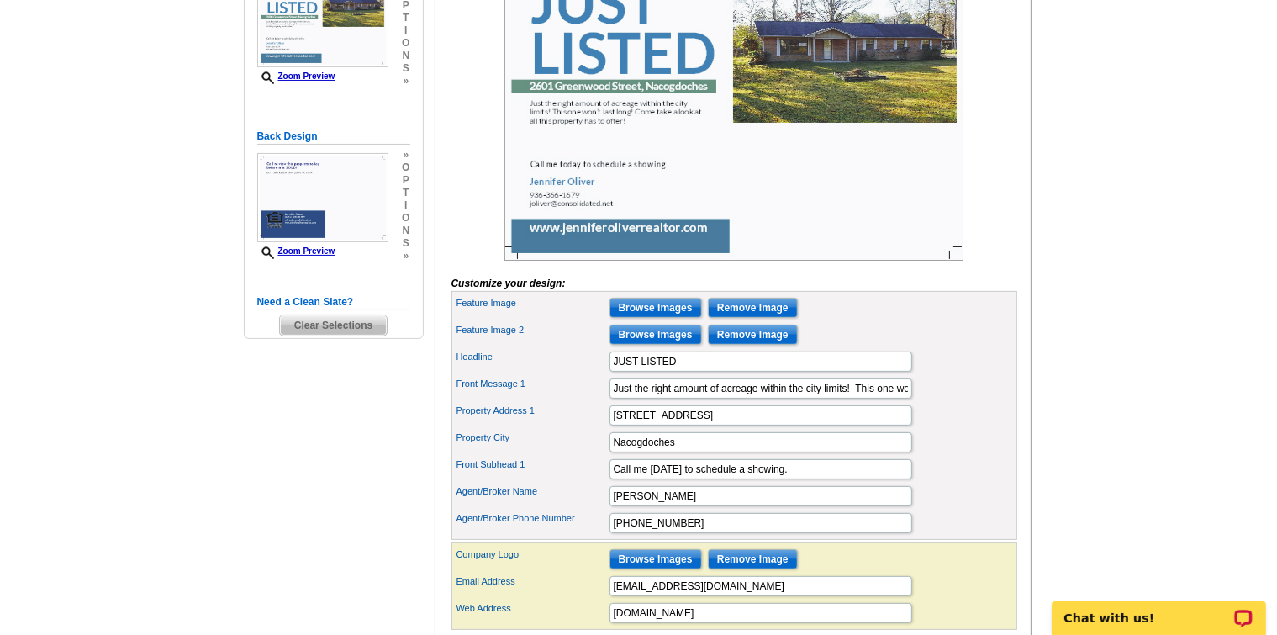
scroll to position [336, 0]
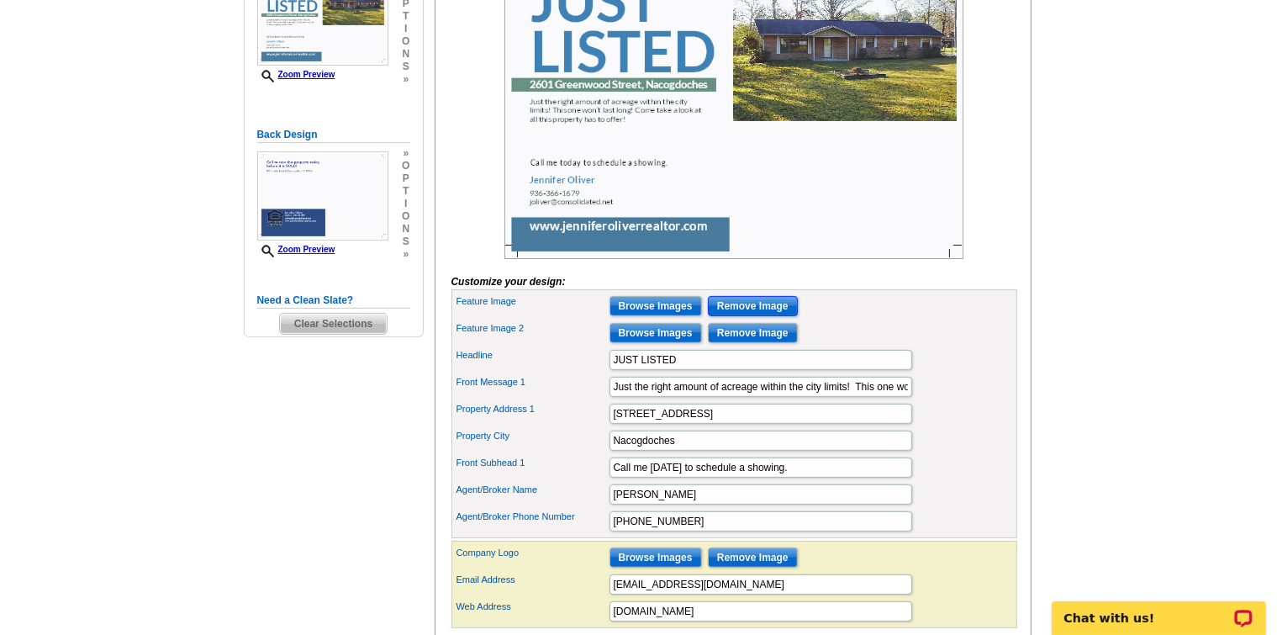
click at [742, 316] on input "Remove Image" at bounding box center [753, 306] width 90 height 20
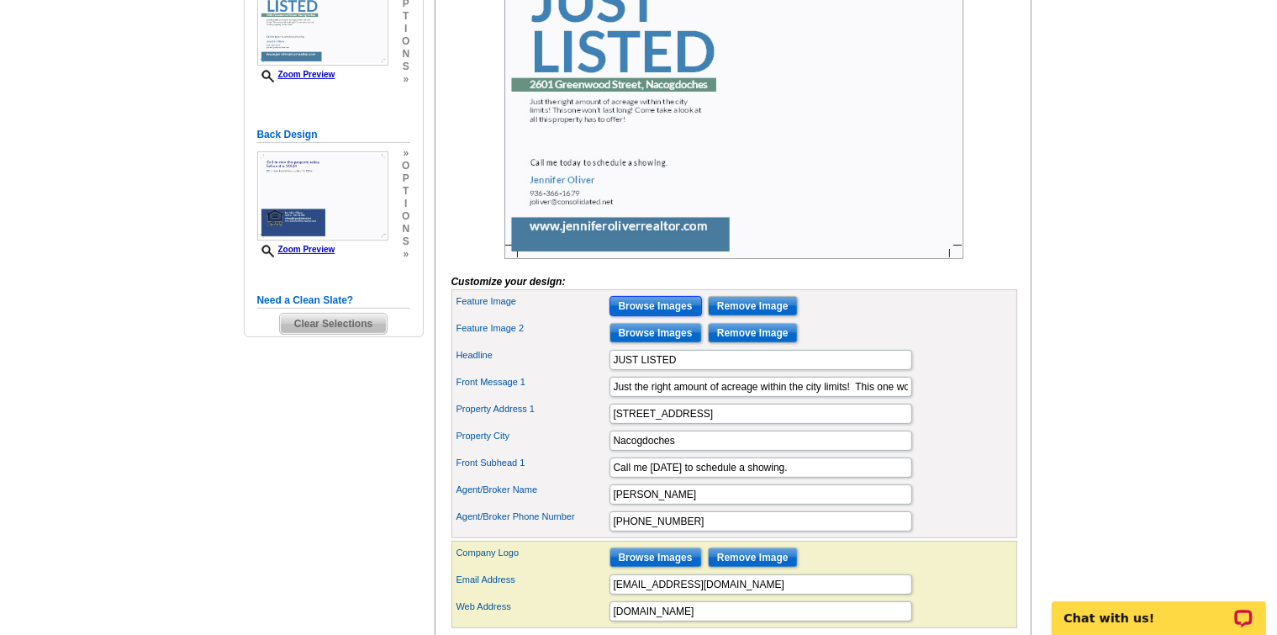
click at [652, 316] on input "Browse Images" at bounding box center [656, 306] width 92 height 20
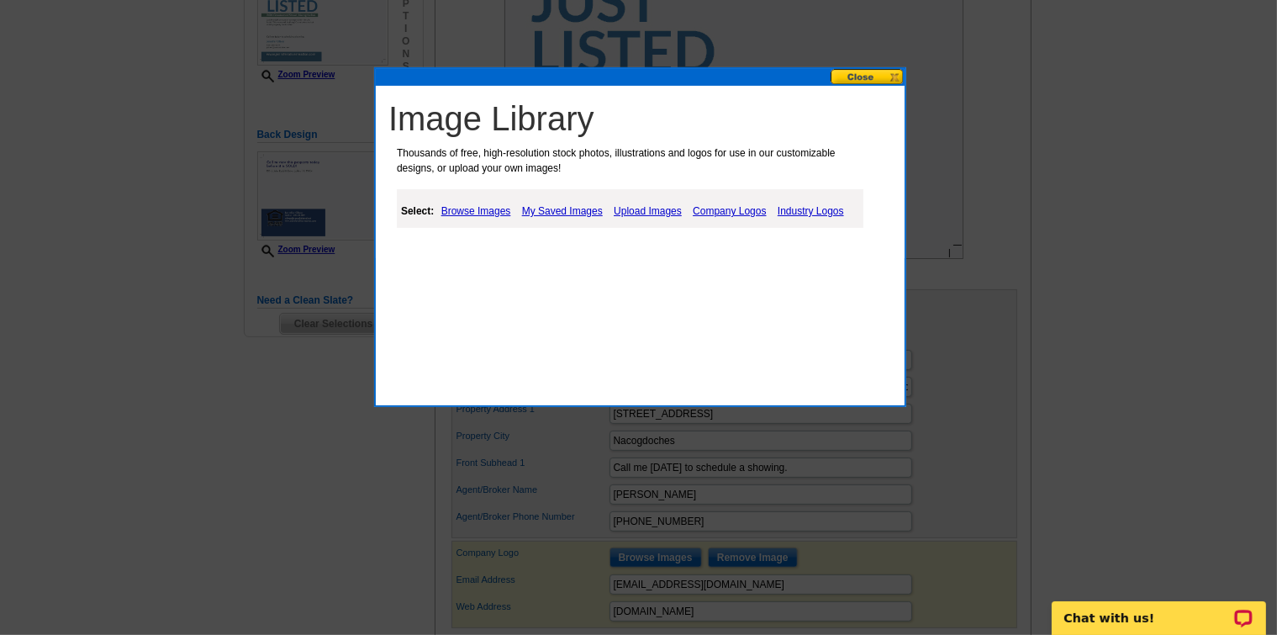
click at [633, 209] on link "Upload Images" at bounding box center [648, 211] width 77 height 20
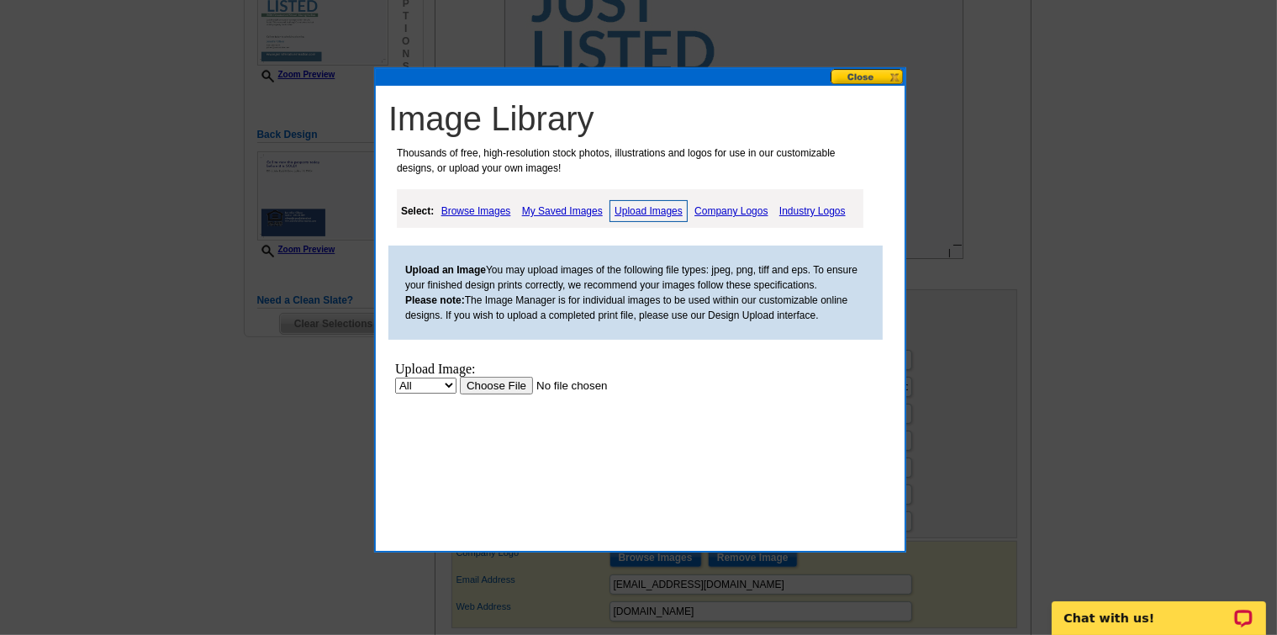
scroll to position [0, 0]
click at [518, 379] on input "file" at bounding box center [565, 385] width 213 height 18
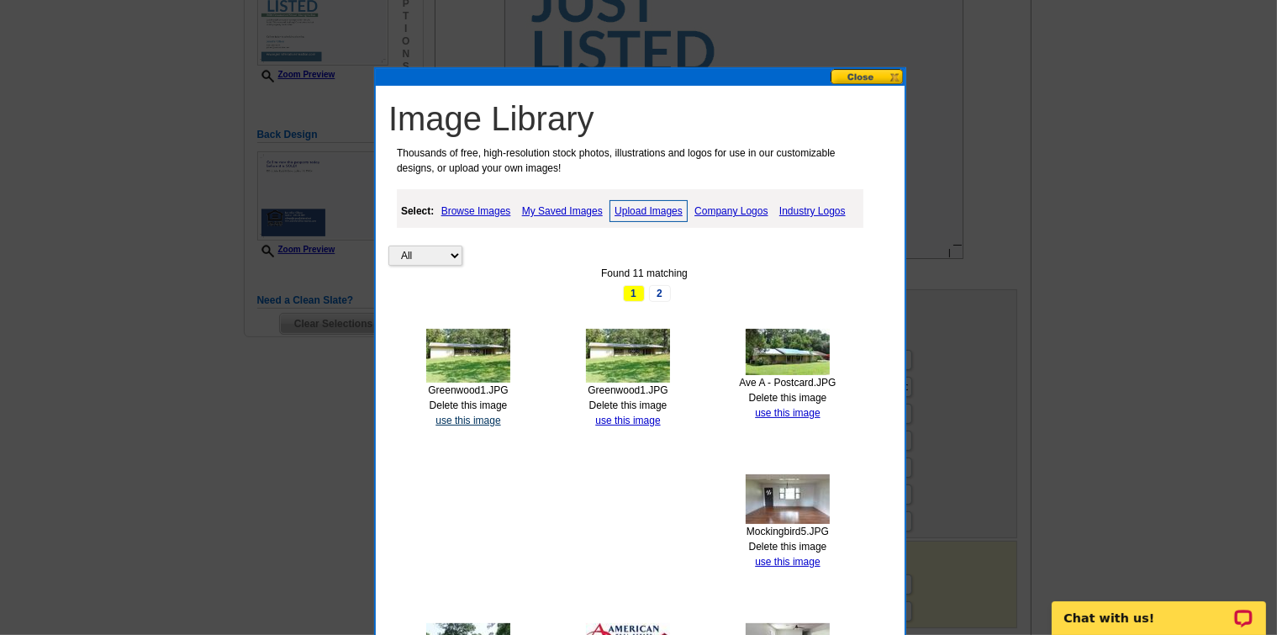
click at [469, 415] on link "use this image" at bounding box center [468, 421] width 65 height 12
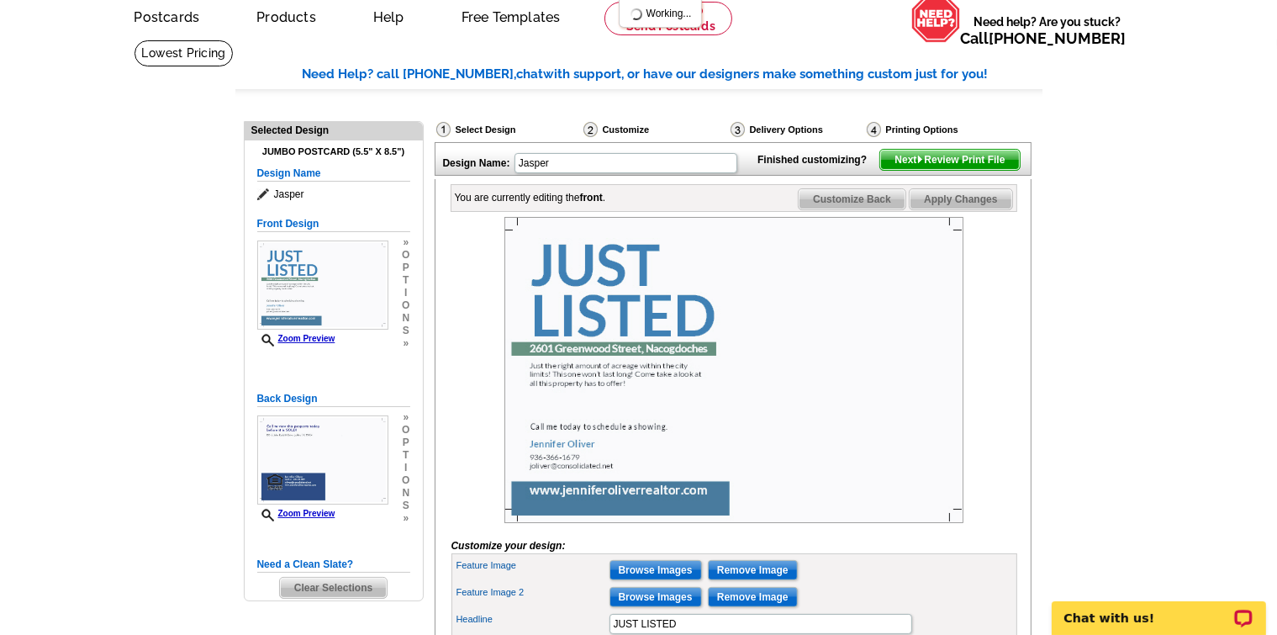
scroll to position [252, 0]
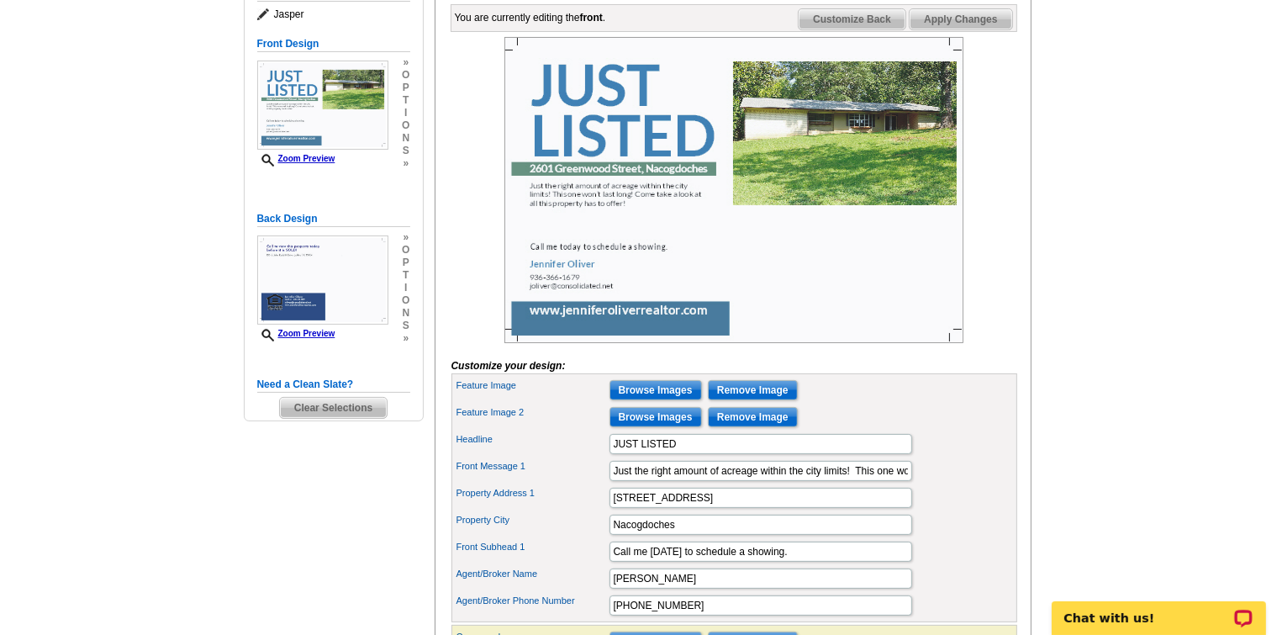
click at [973, 29] on span "Apply Changes" at bounding box center [961, 19] width 102 height 20
click at [655, 427] on input "Browse Images" at bounding box center [656, 417] width 92 height 20
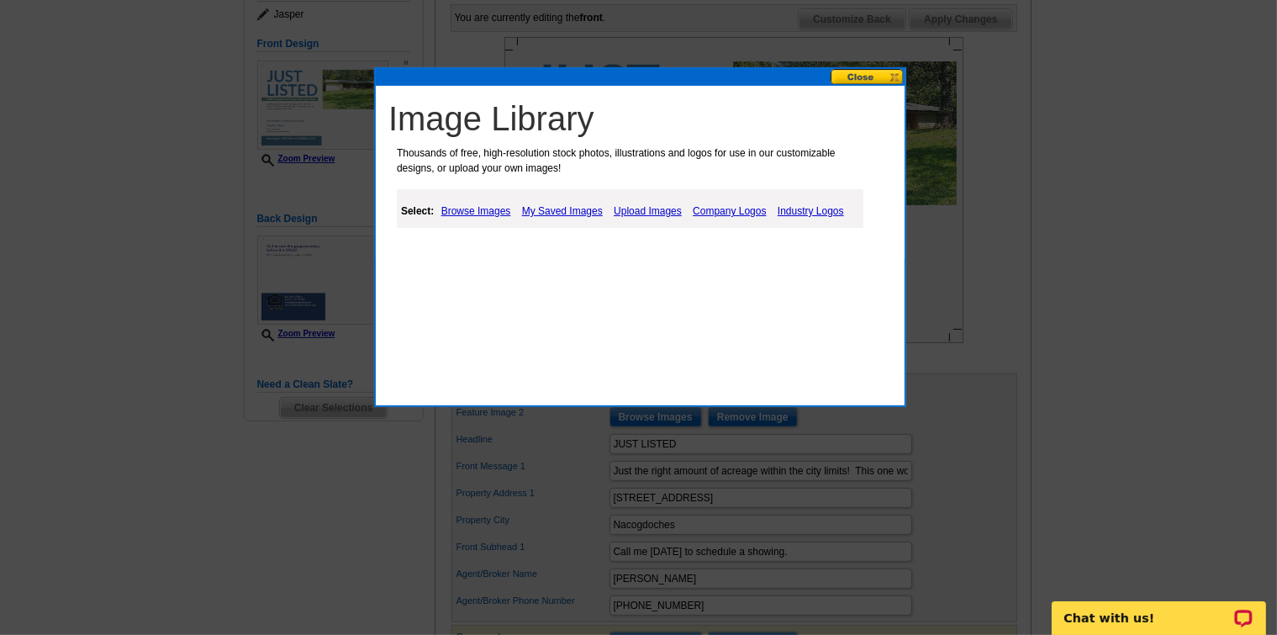
click at [654, 210] on link "Upload Images" at bounding box center [648, 211] width 77 height 20
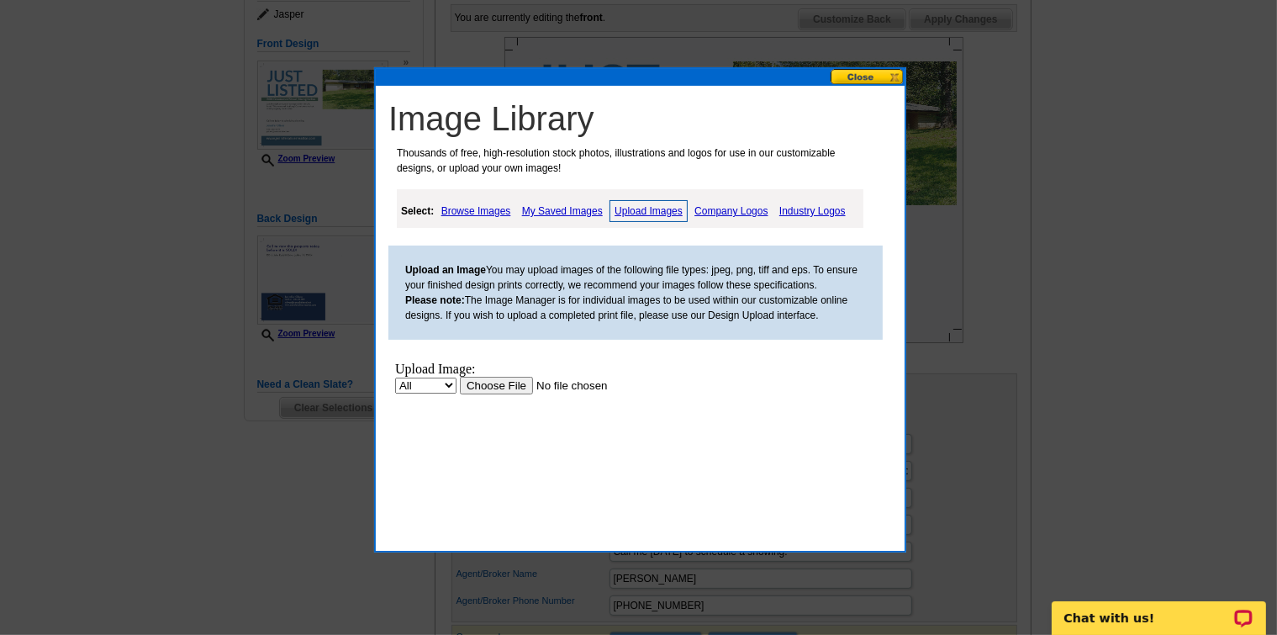
scroll to position [0, 0]
click at [514, 386] on input "file" at bounding box center [565, 385] width 213 height 18
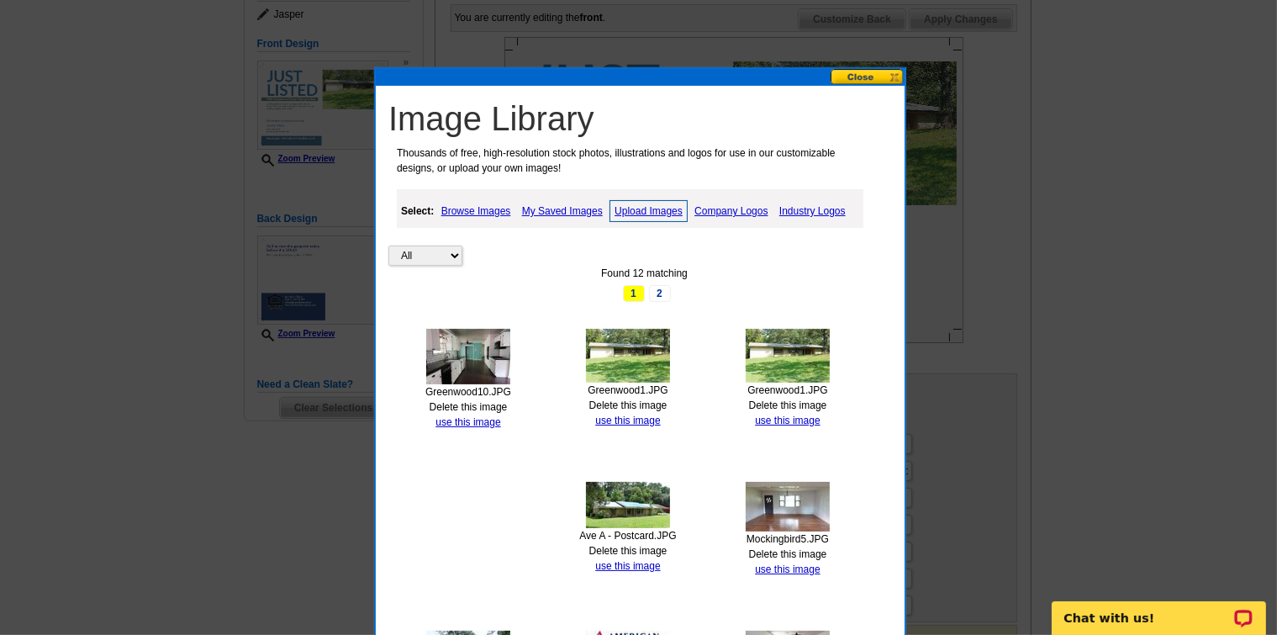
click at [892, 75] on button at bounding box center [868, 77] width 74 height 16
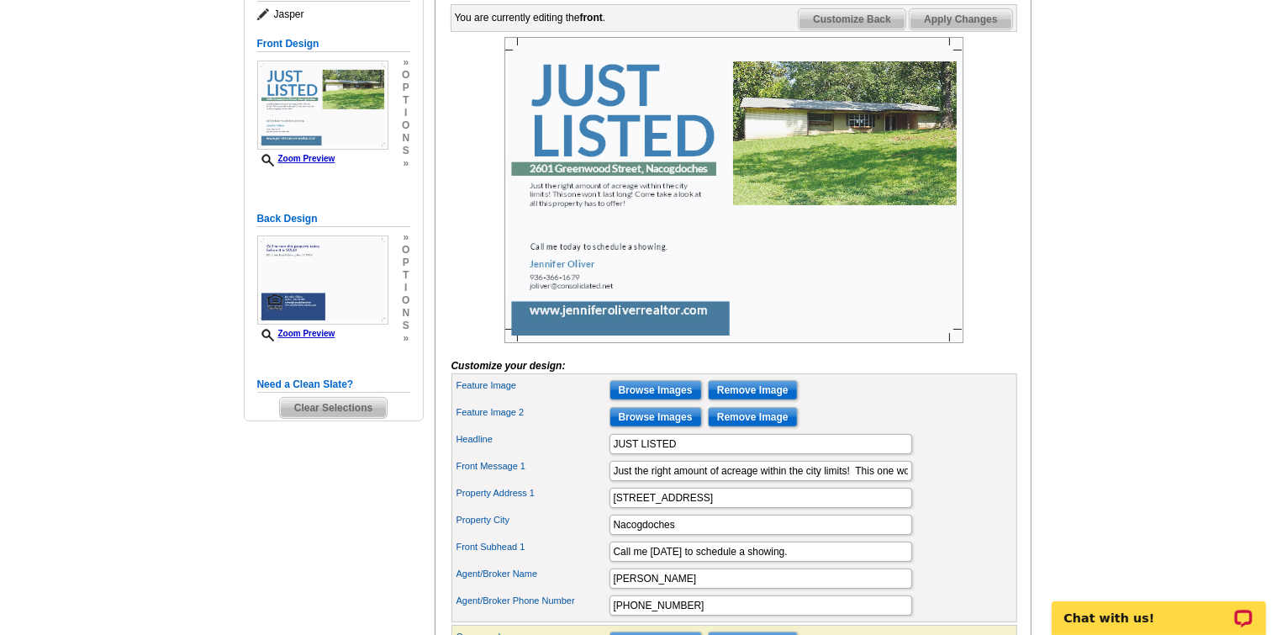
click at [943, 29] on span "Apply Changes" at bounding box center [961, 19] width 102 height 20
click at [643, 427] on input "Browse Images" at bounding box center [656, 417] width 92 height 20
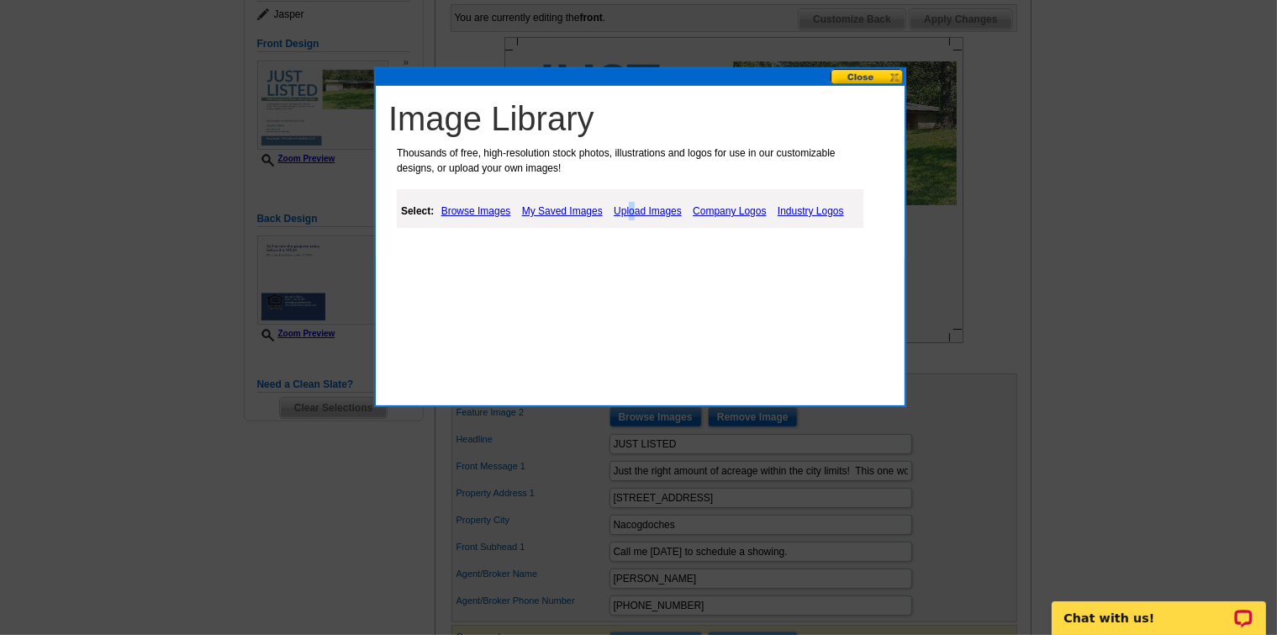
click at [631, 211] on link "Upload Images" at bounding box center [648, 211] width 77 height 20
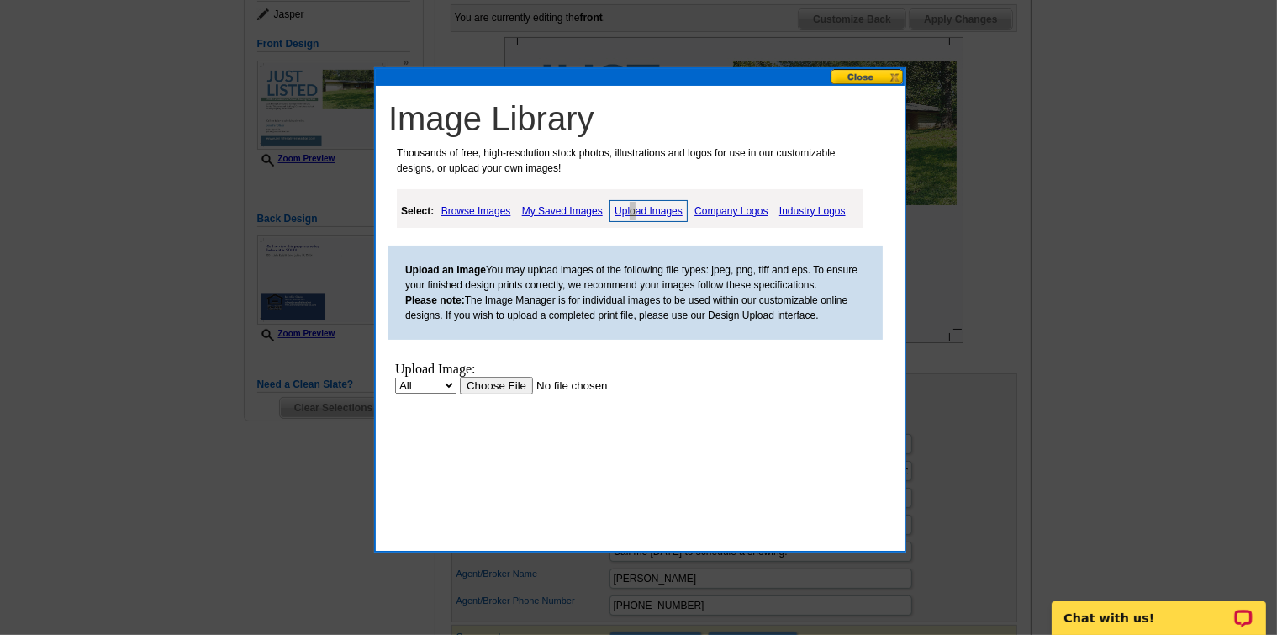
click at [509, 385] on input "file" at bounding box center [565, 385] width 213 height 18
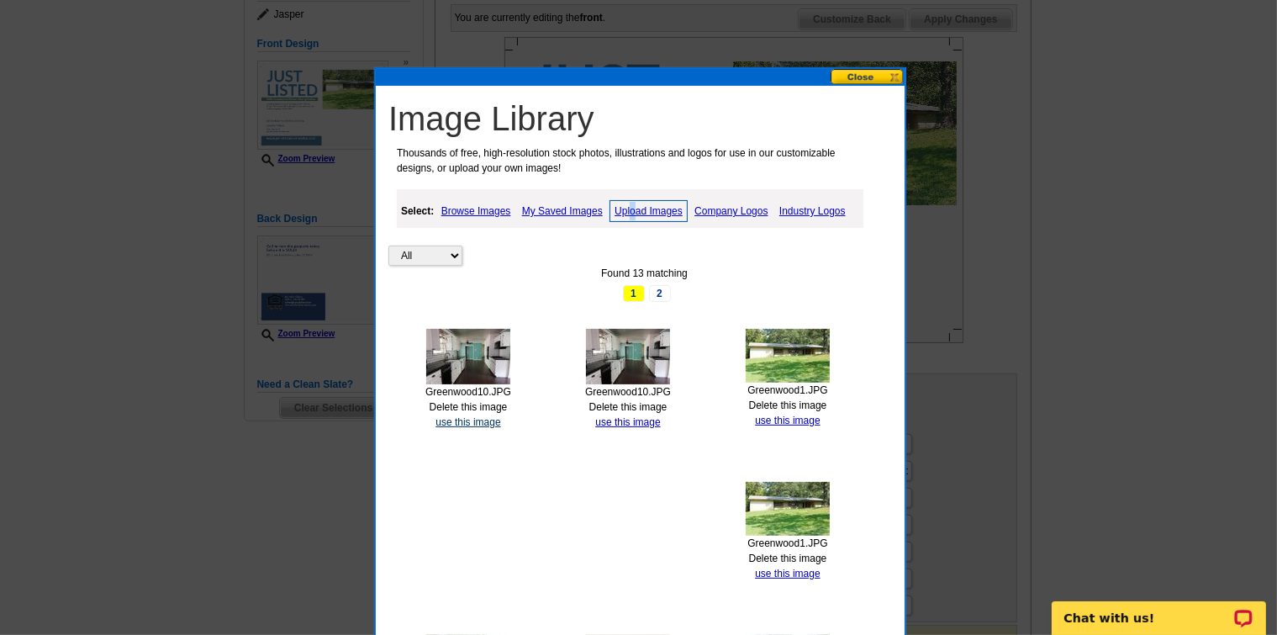
click at [457, 419] on link "use this image" at bounding box center [468, 422] width 65 height 12
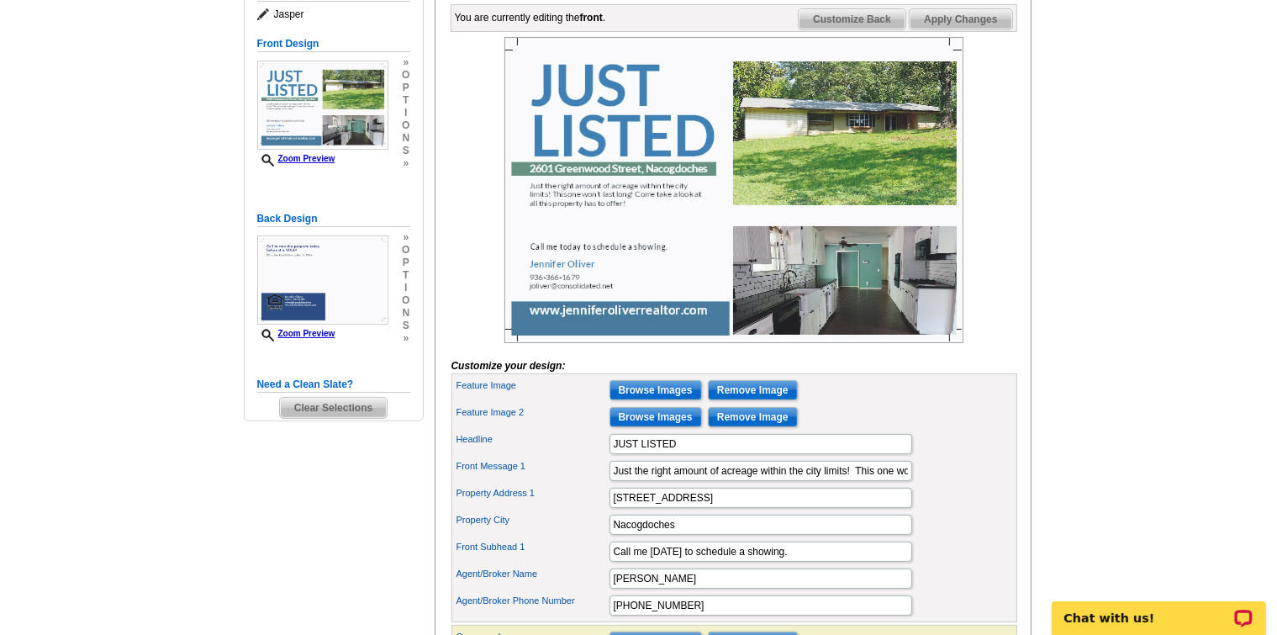
scroll to position [168, 0]
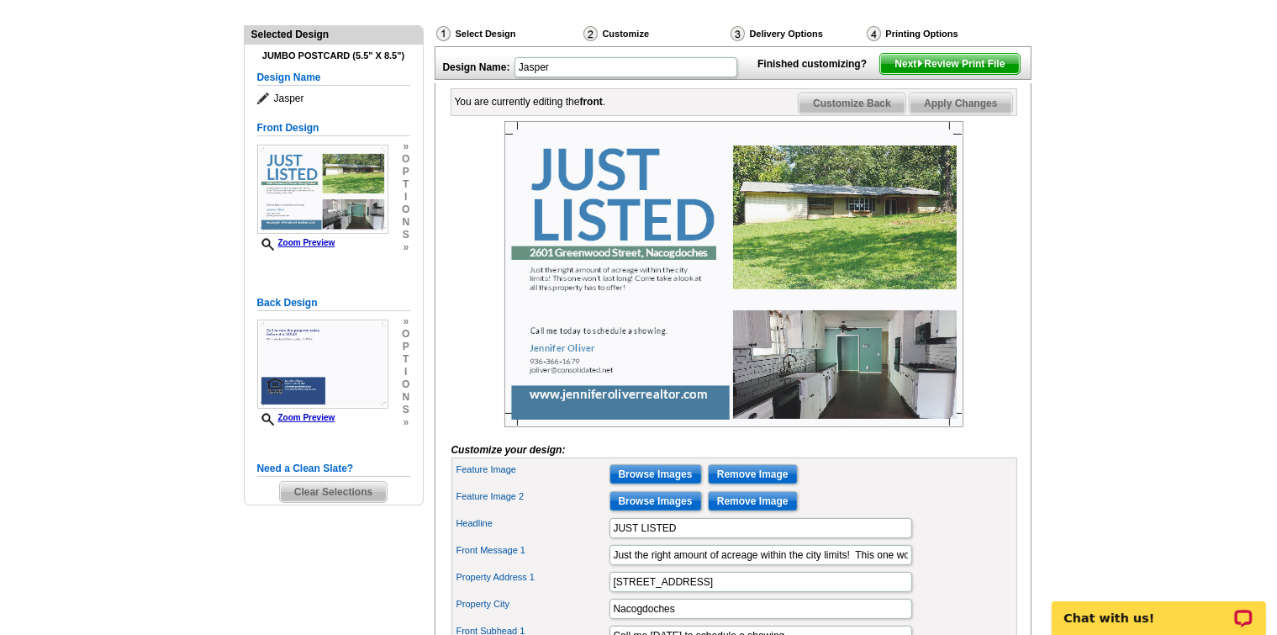
click at [949, 114] on span "Apply Changes" at bounding box center [961, 103] width 102 height 20
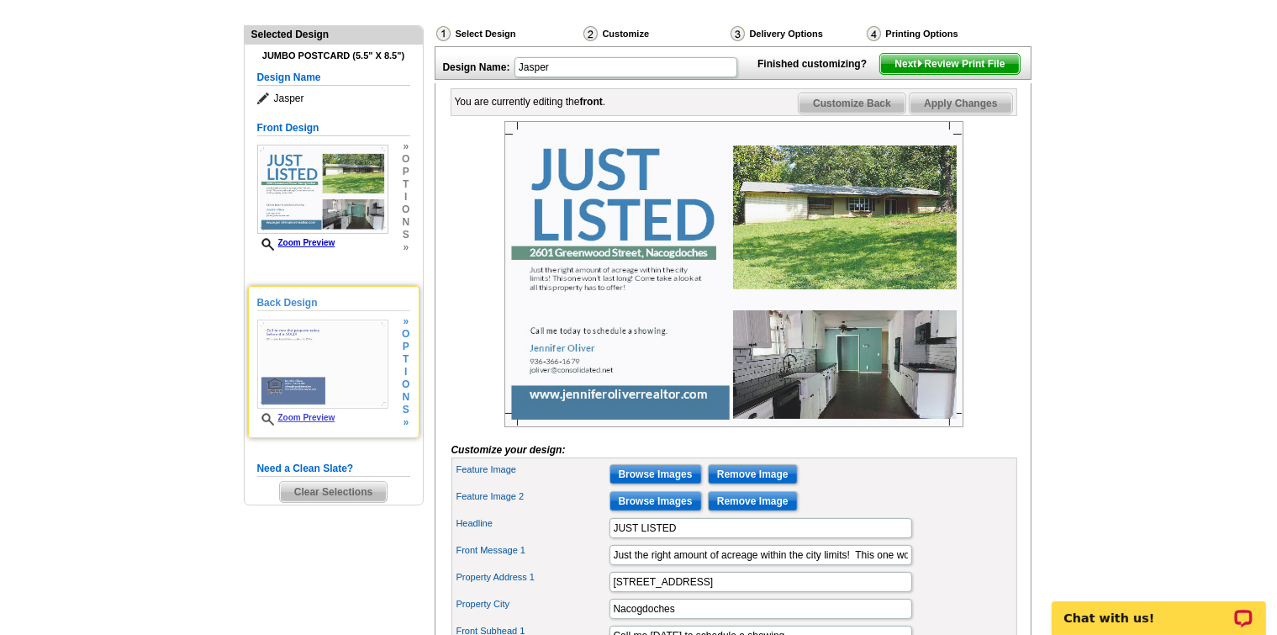
click at [333, 361] on img at bounding box center [322, 364] width 131 height 89
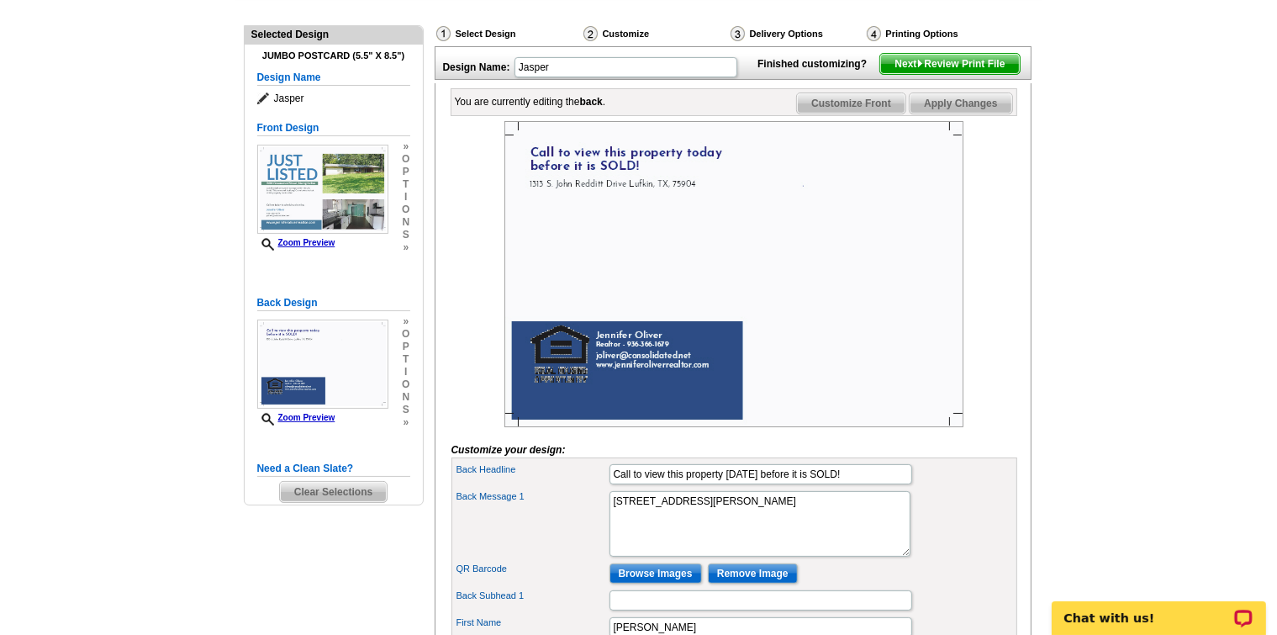
click at [1025, 394] on div "You are currently editing the back . Customize Front Customize Back Apply Chang…" at bounding box center [733, 564] width 597 height 962
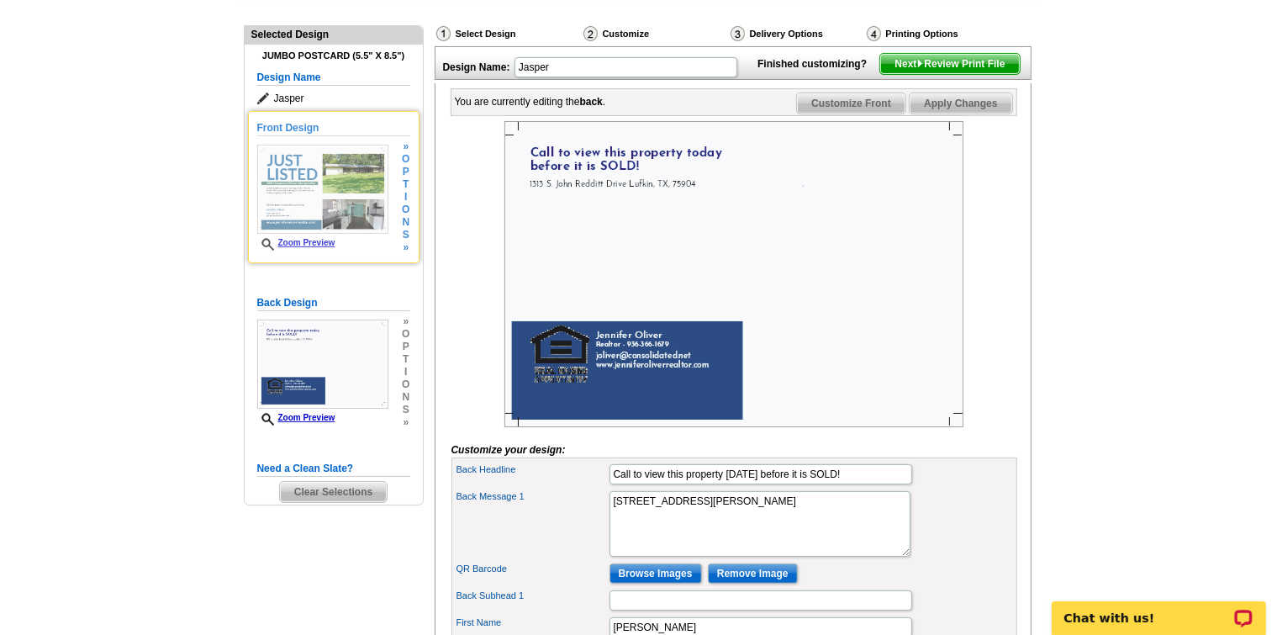
click at [296, 188] on img at bounding box center [322, 189] width 131 height 89
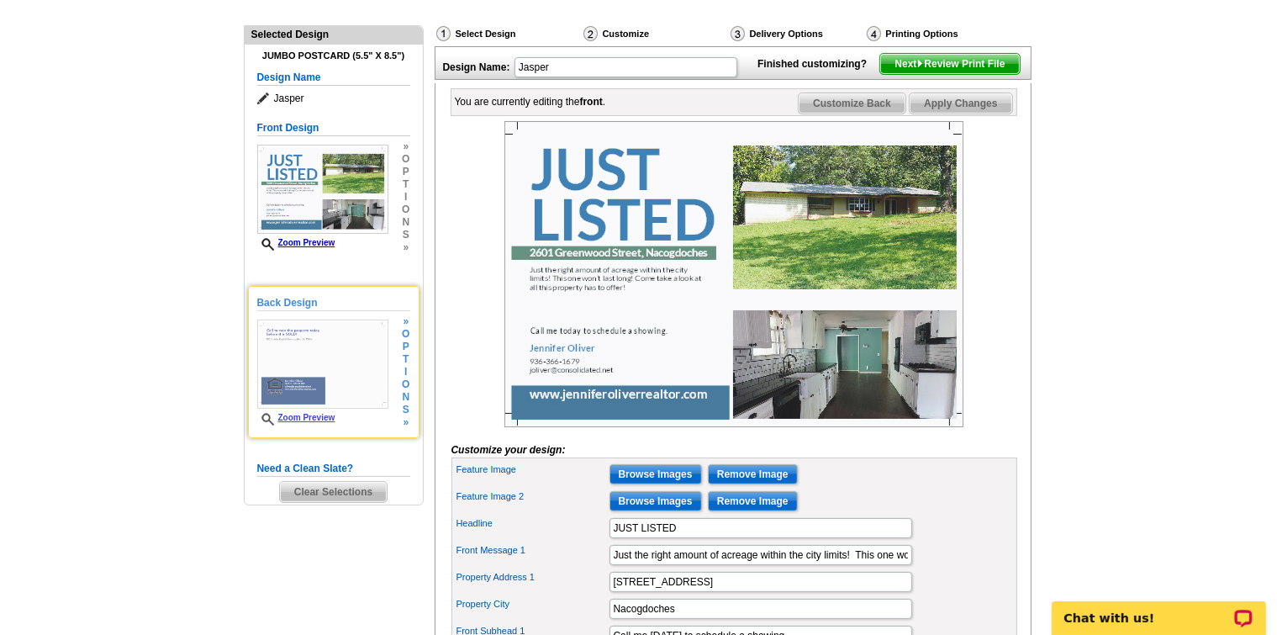
click at [327, 367] on img at bounding box center [322, 364] width 131 height 89
